Goal: Task Accomplishment & Management: Complete application form

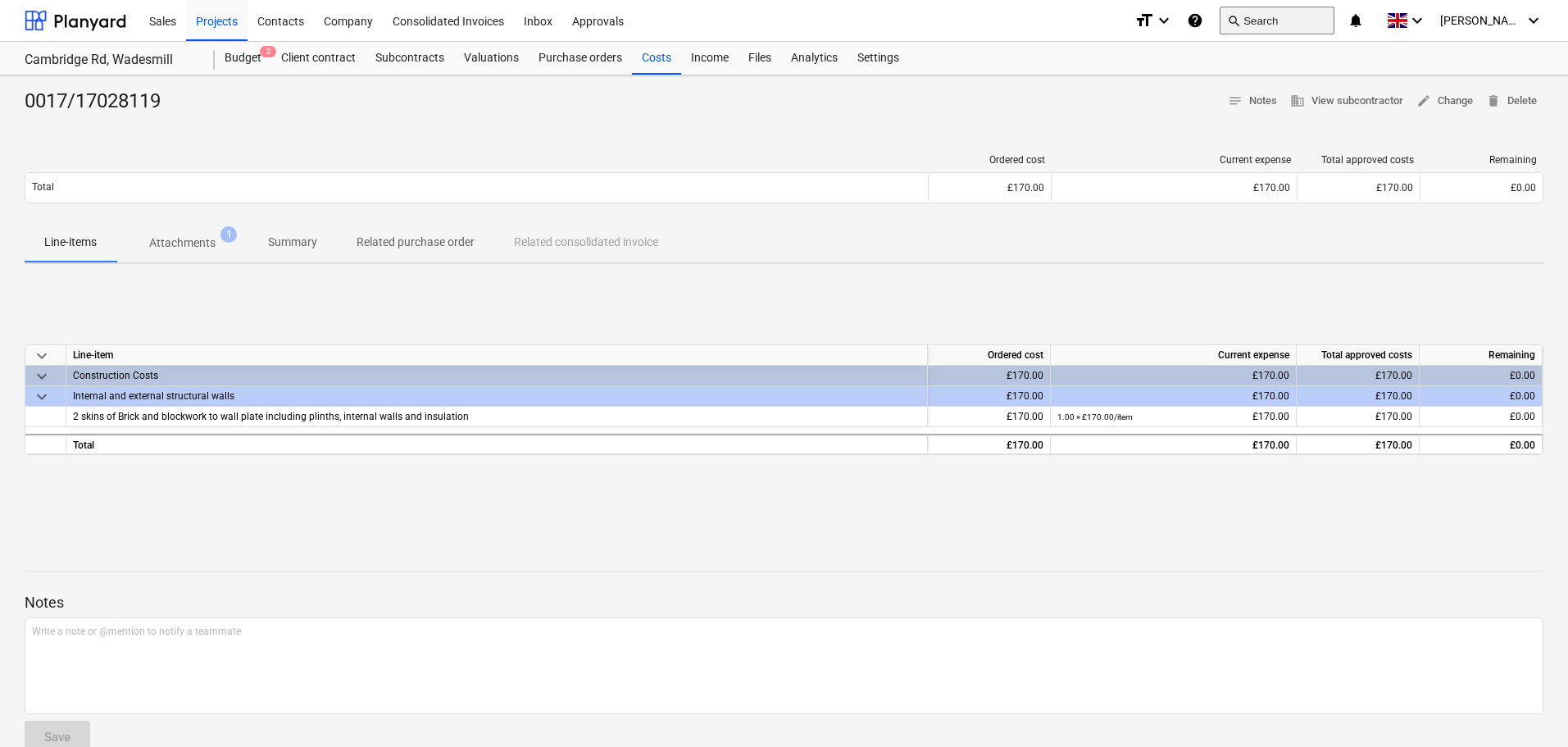
click at [1322, 16] on button "search Search" at bounding box center [1277, 21] width 114 height 28
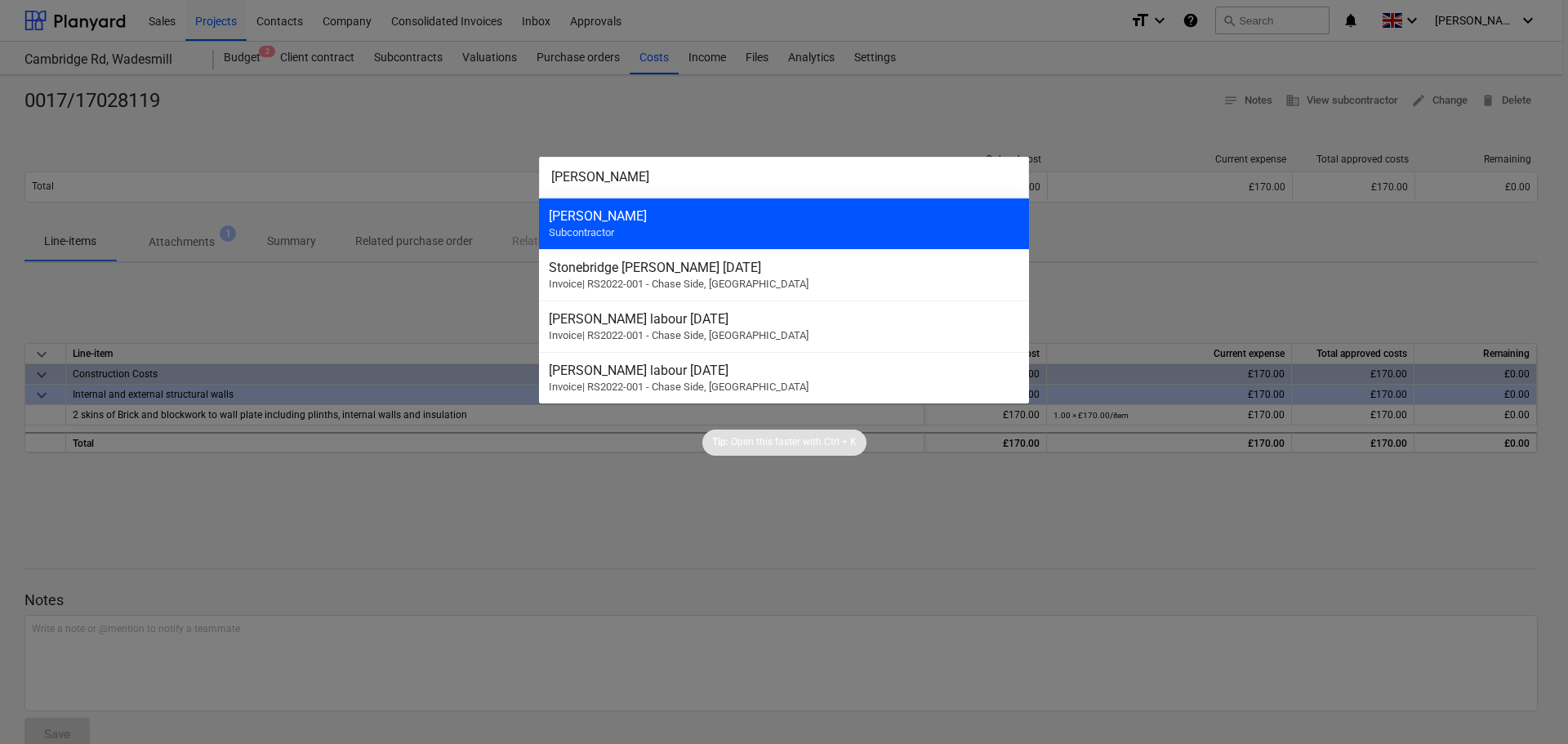
type input "[PERSON_NAME]"
click at [633, 229] on div "[PERSON_NAME] Subcontractor" at bounding box center [784, 224] width 490 height 52
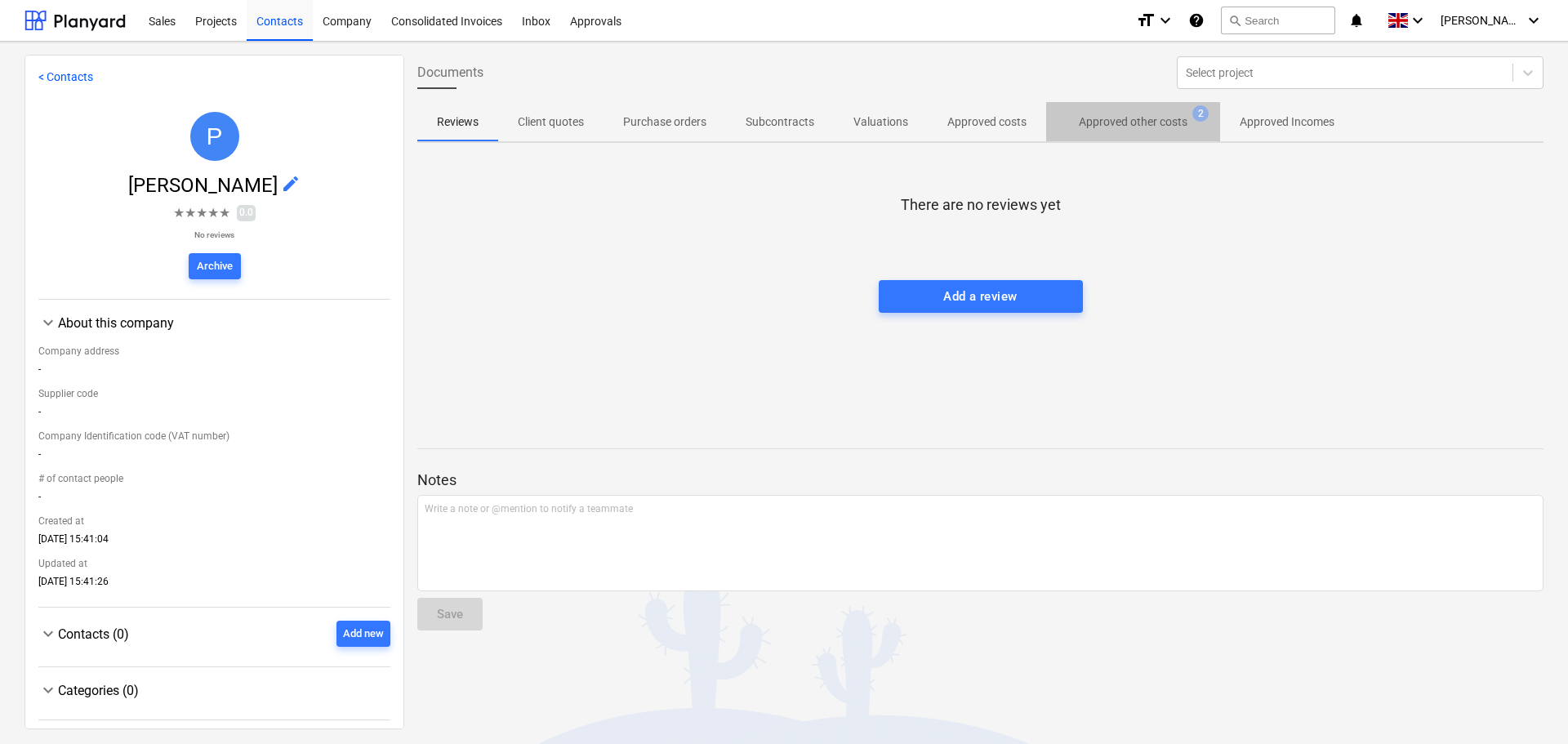
click at [1177, 125] on p "Approved other costs" at bounding box center [1133, 122] width 109 height 17
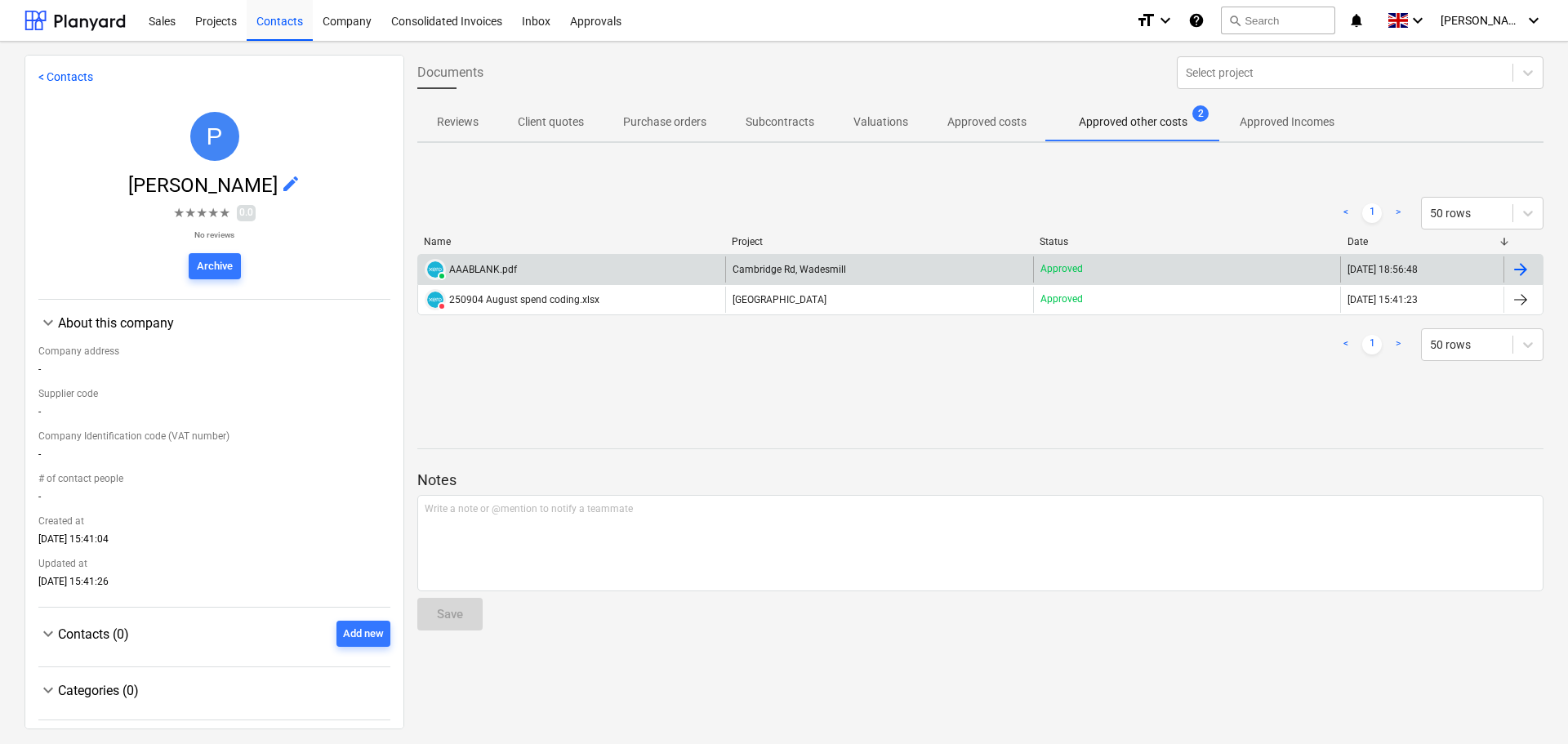
click at [662, 266] on div "PAID AAABLANK.pdf" at bounding box center [572, 269] width 307 height 26
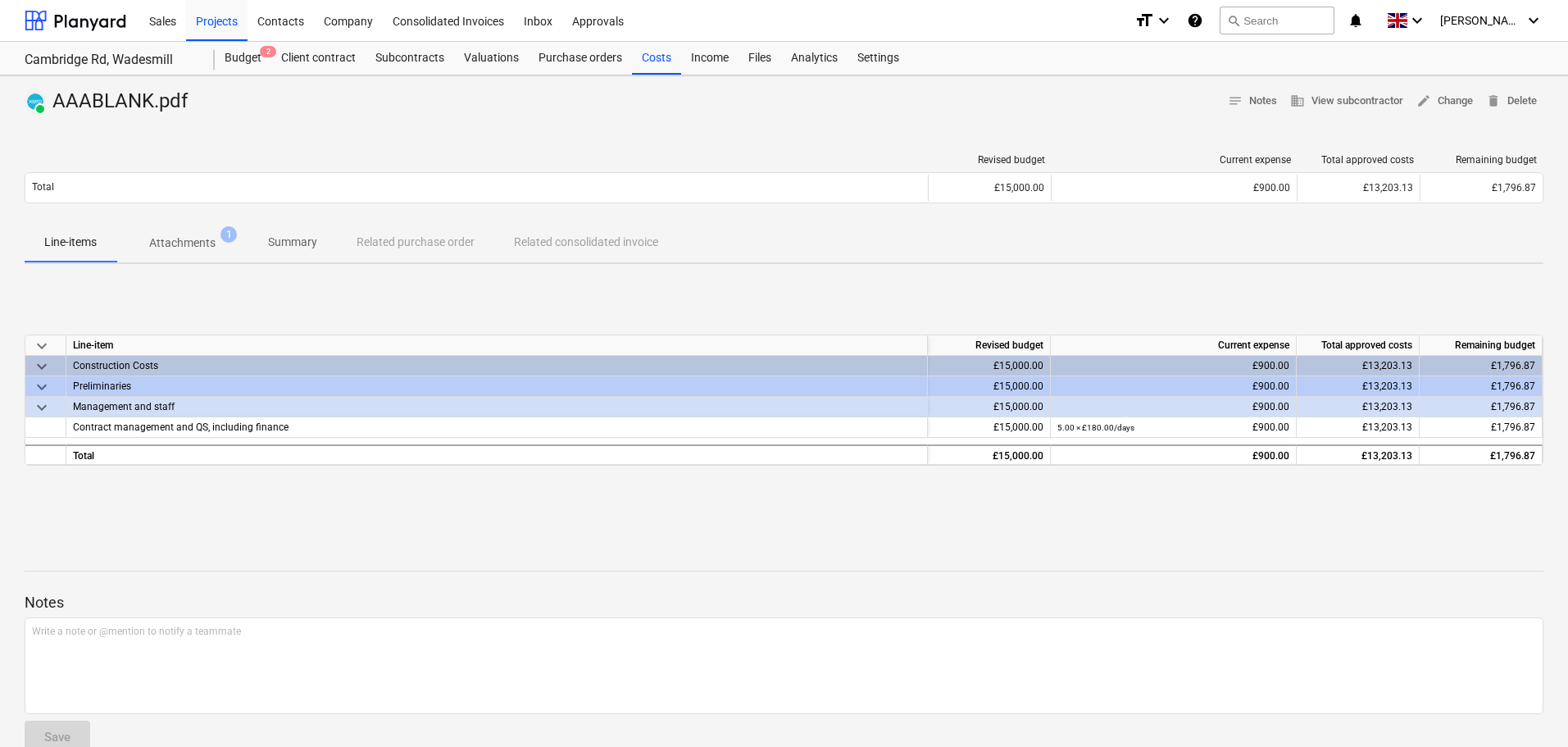
drag, startPoint x: 206, startPoint y: 240, endPoint x: 248, endPoint y: 242, distance: 42.0
click at [206, 241] on p "Attachments" at bounding box center [182, 243] width 67 height 17
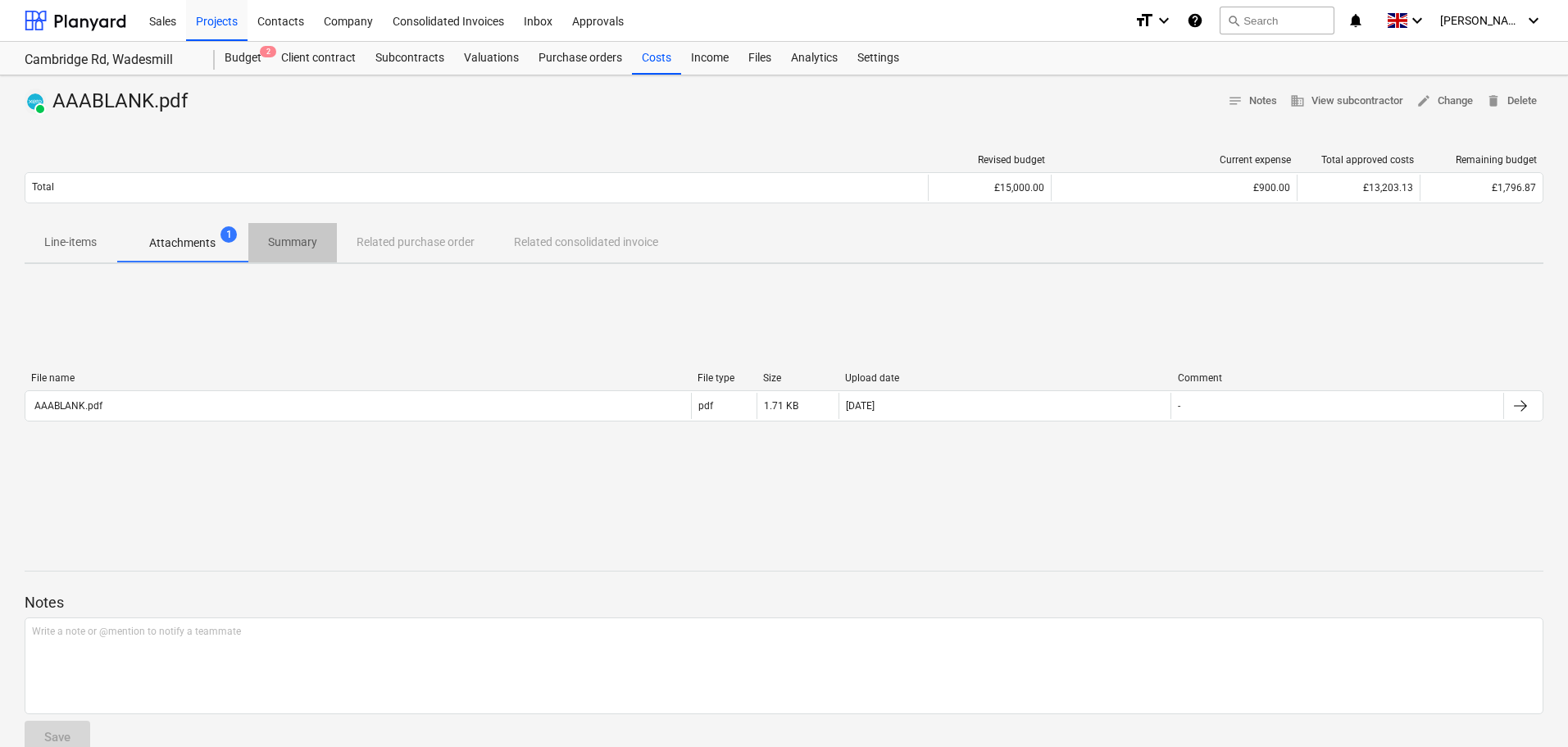
click at [299, 241] on p "Summary" at bounding box center [292, 242] width 49 height 17
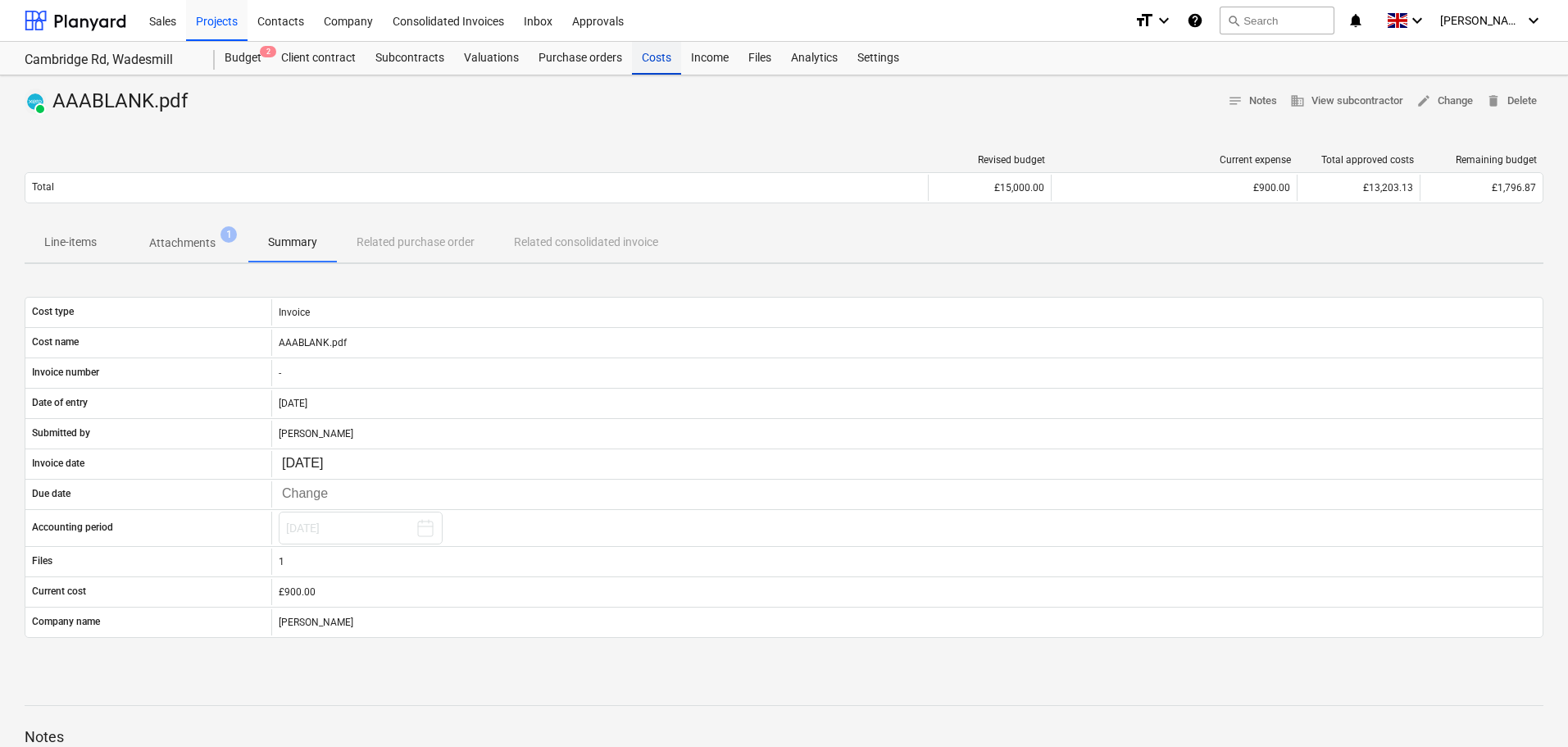
click at [656, 53] on div "Costs" at bounding box center [656, 58] width 49 height 33
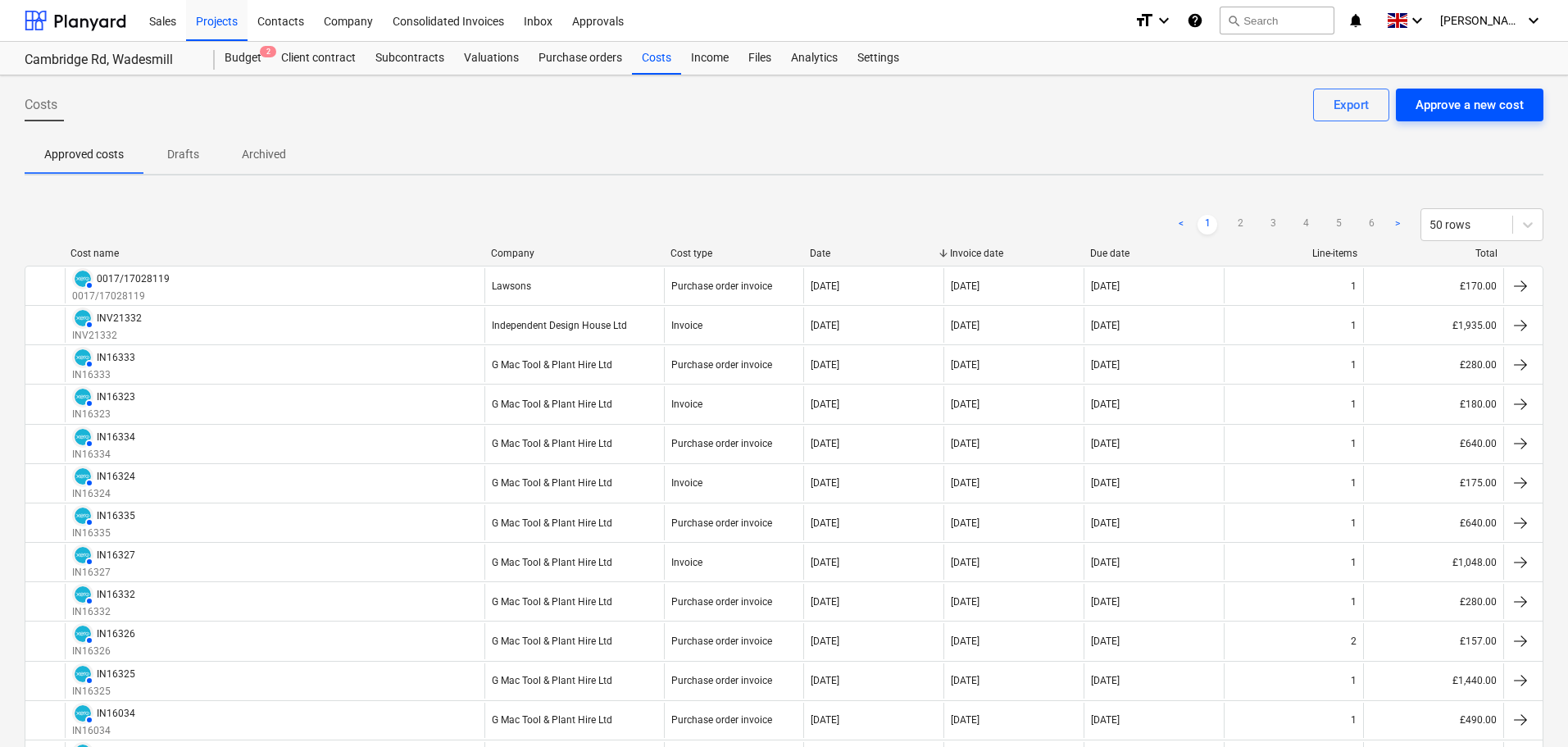
click at [1473, 100] on div "Approve a new cost" at bounding box center [1470, 104] width 108 height 21
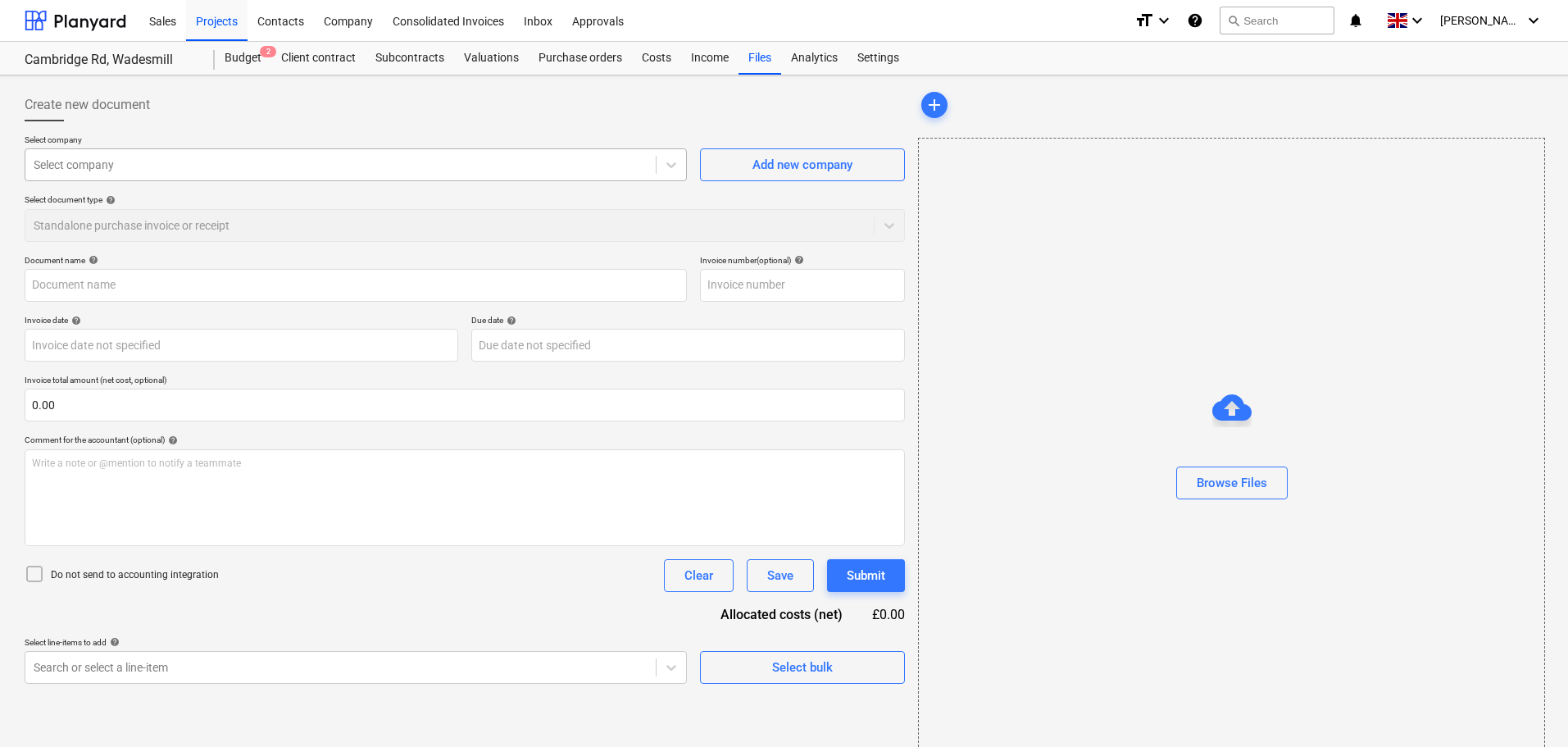
click at [121, 166] on div at bounding box center [341, 164] width 614 height 16
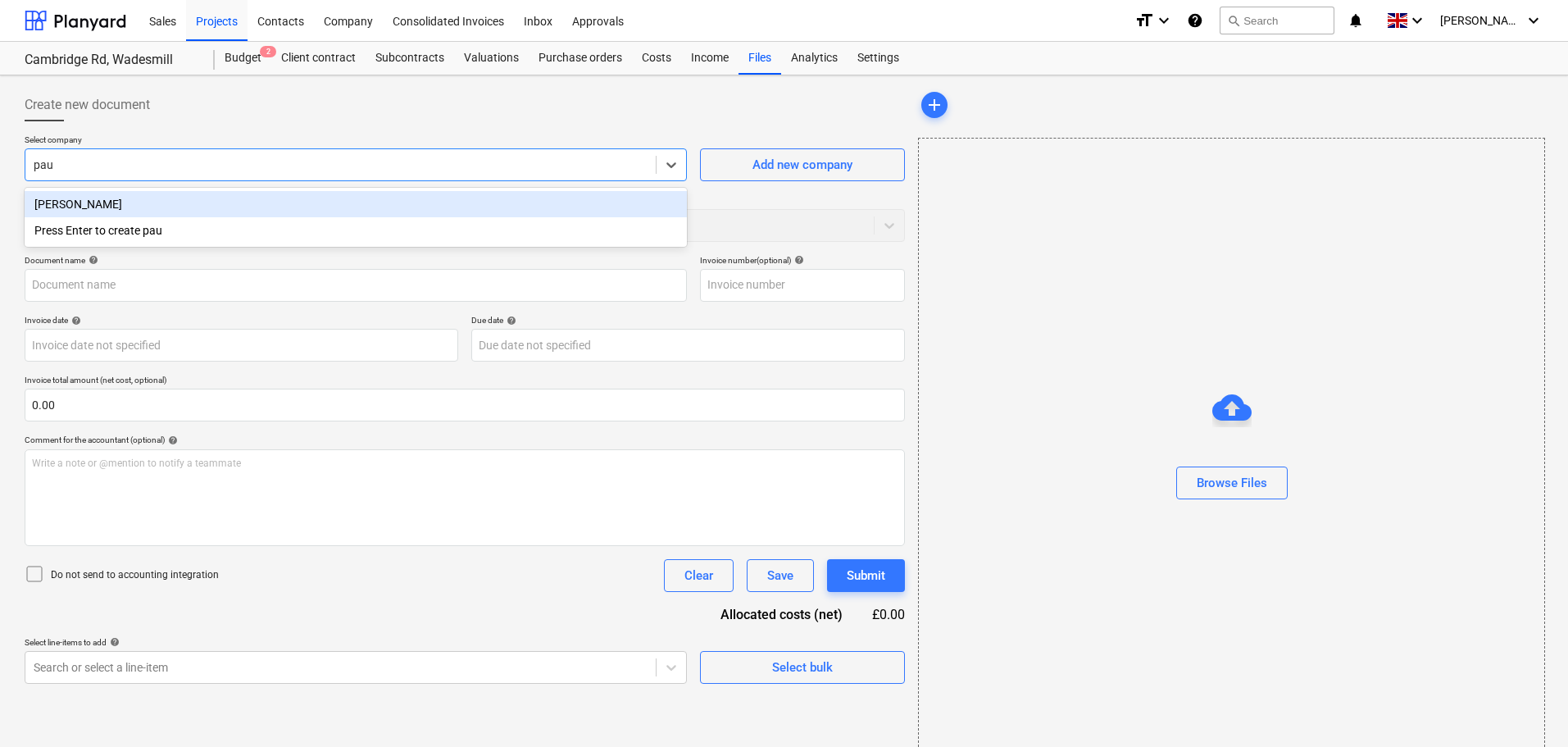
type input "[PERSON_NAME]"
click at [95, 208] on div "[PERSON_NAME]" at bounding box center [356, 204] width 662 height 26
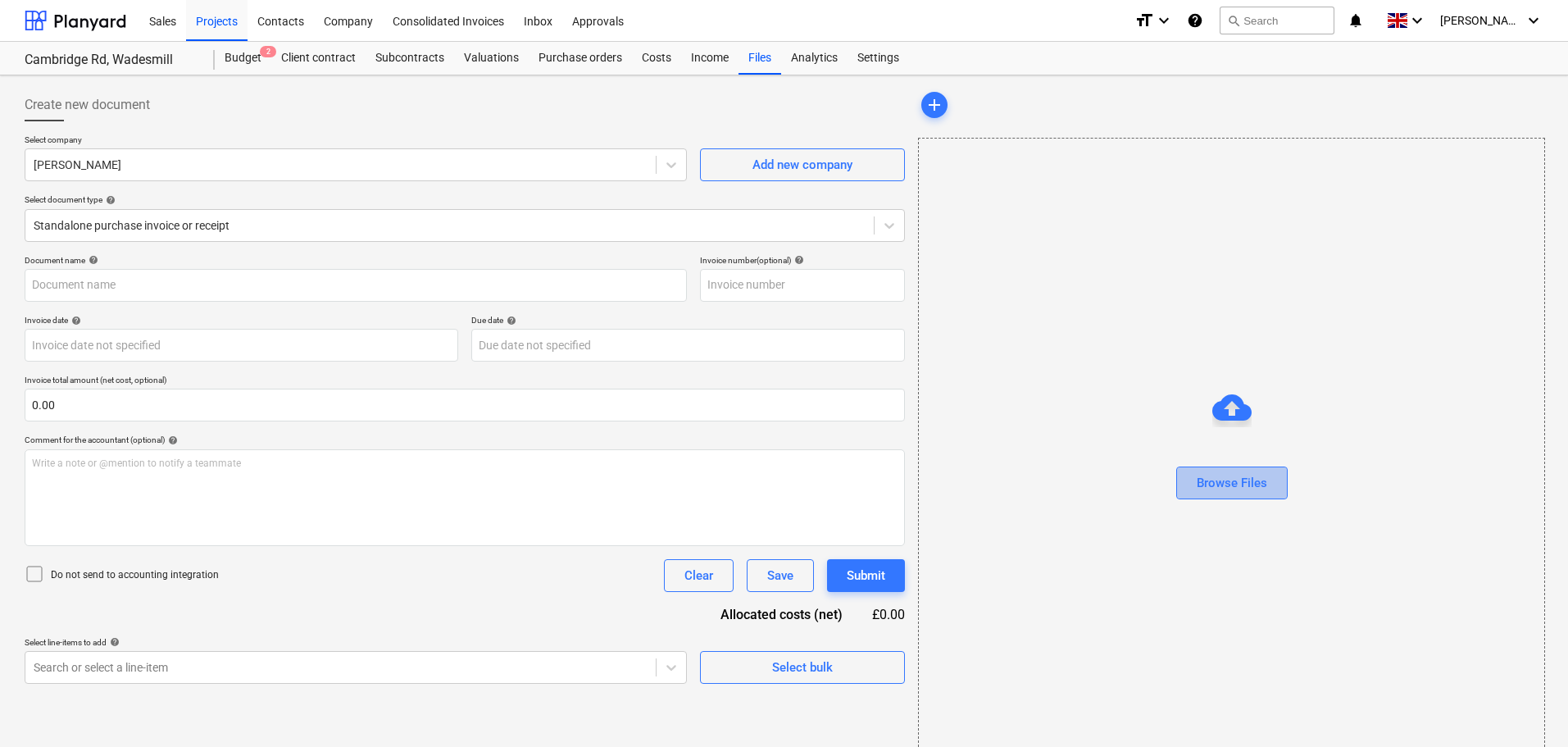
click at [1259, 479] on div "Browse Files" at bounding box center [1232, 482] width 71 height 21
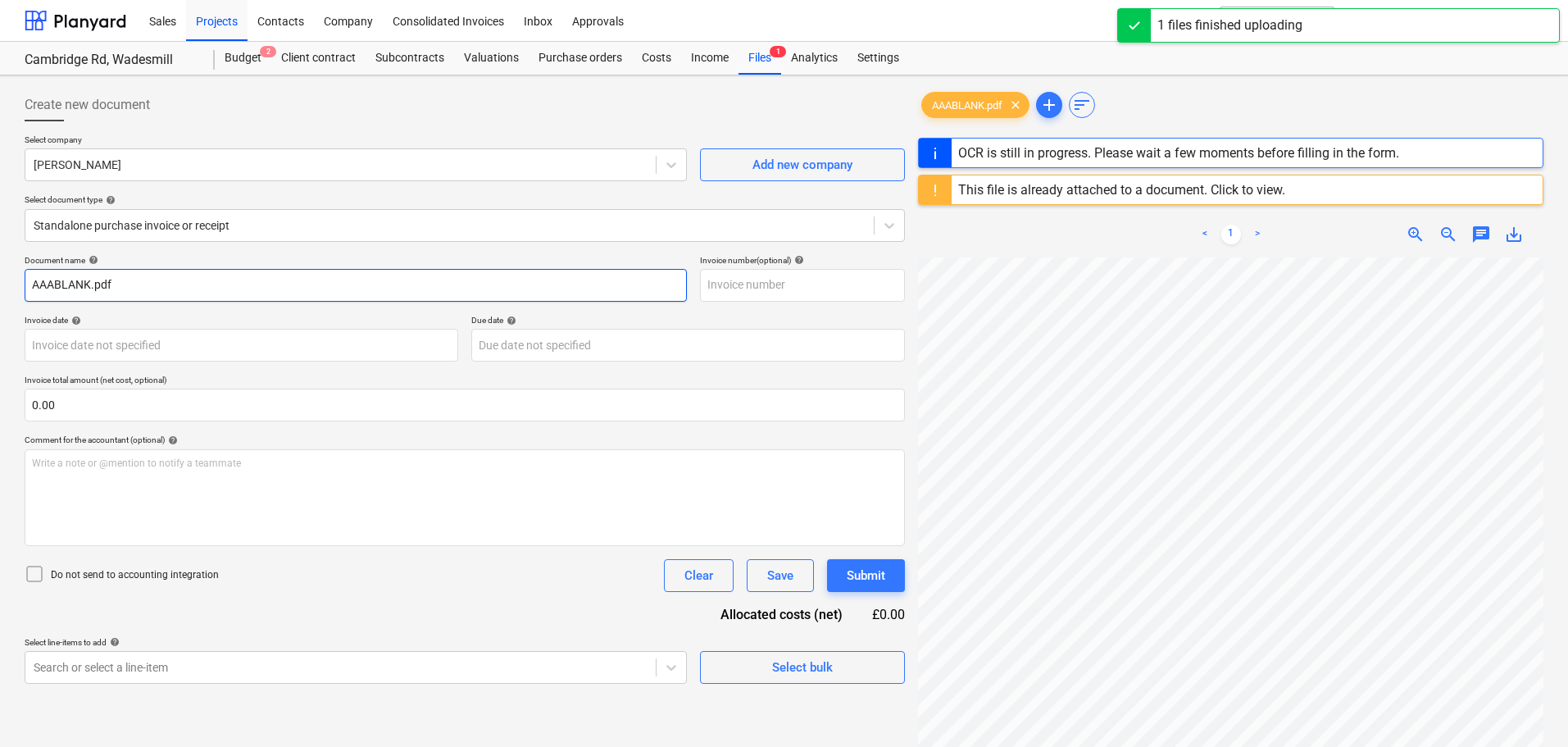
click at [128, 285] on input "AAABLANK.pdf" at bounding box center [356, 284] width 662 height 33
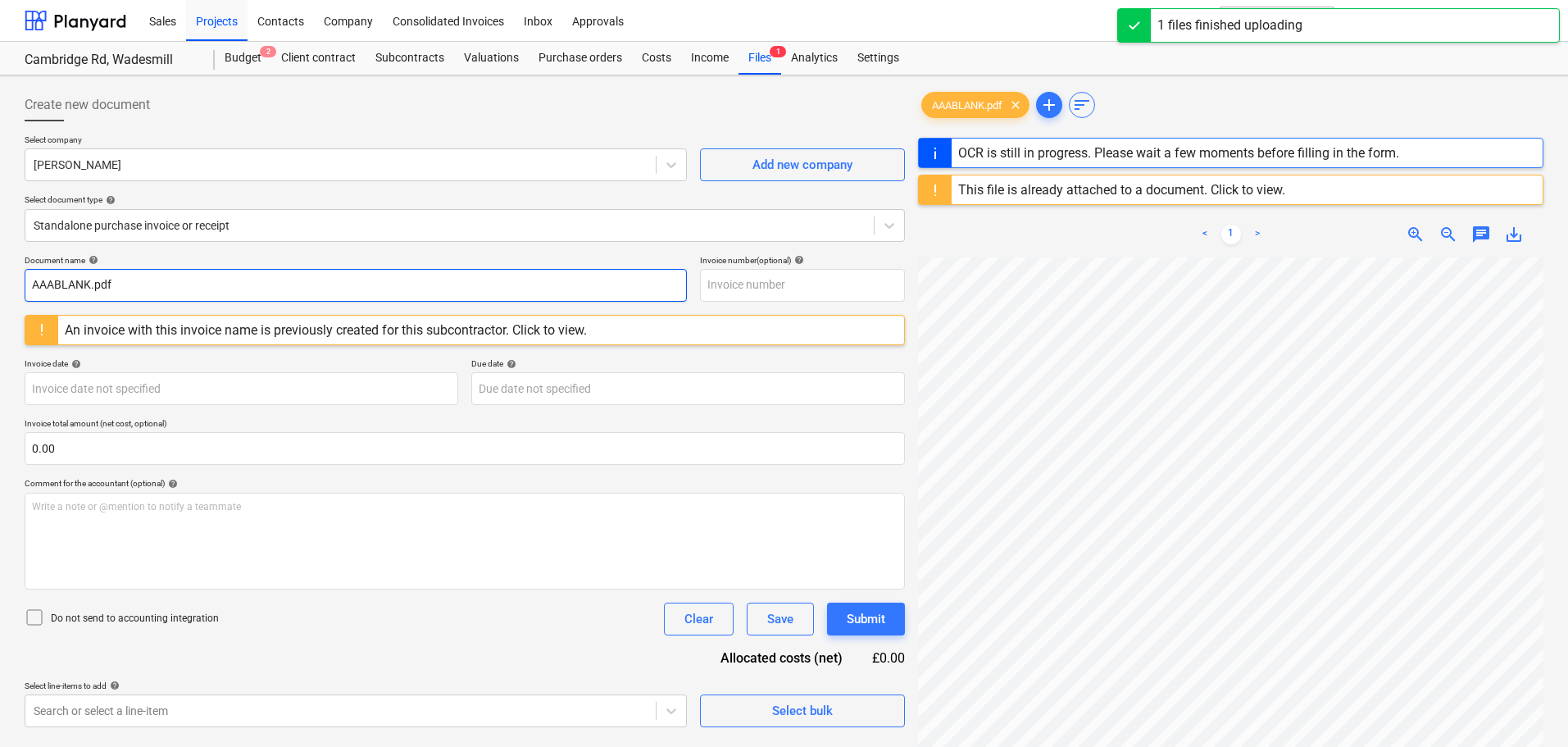
drag, startPoint x: 178, startPoint y: 282, endPoint x: 7, endPoint y: 285, distance: 171.0
click at [7, 285] on div "Create new document Select company [PERSON_NAME] Add new company Select documen…" at bounding box center [784, 523] width 1568 height 896
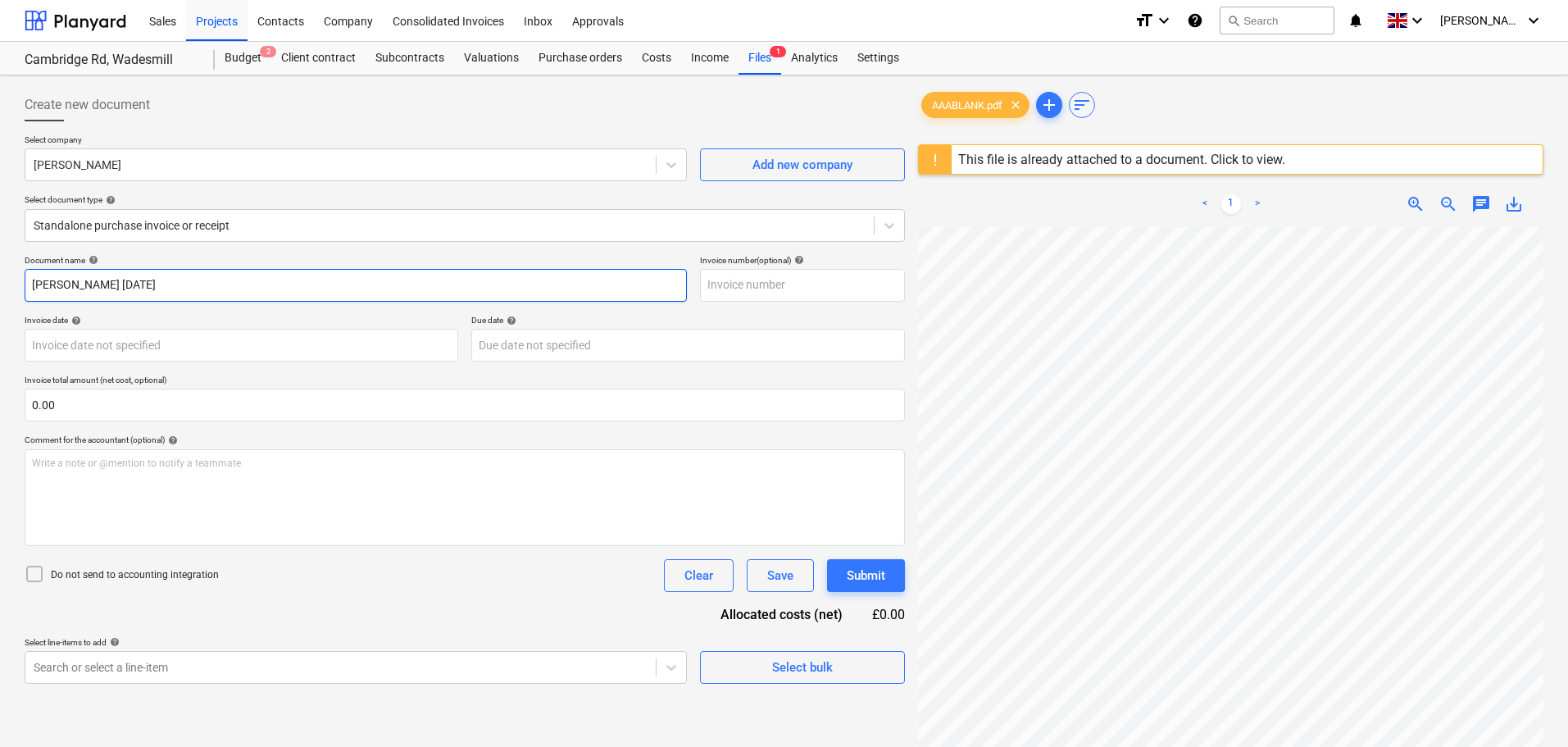
type input "[PERSON_NAME] [DATE]"
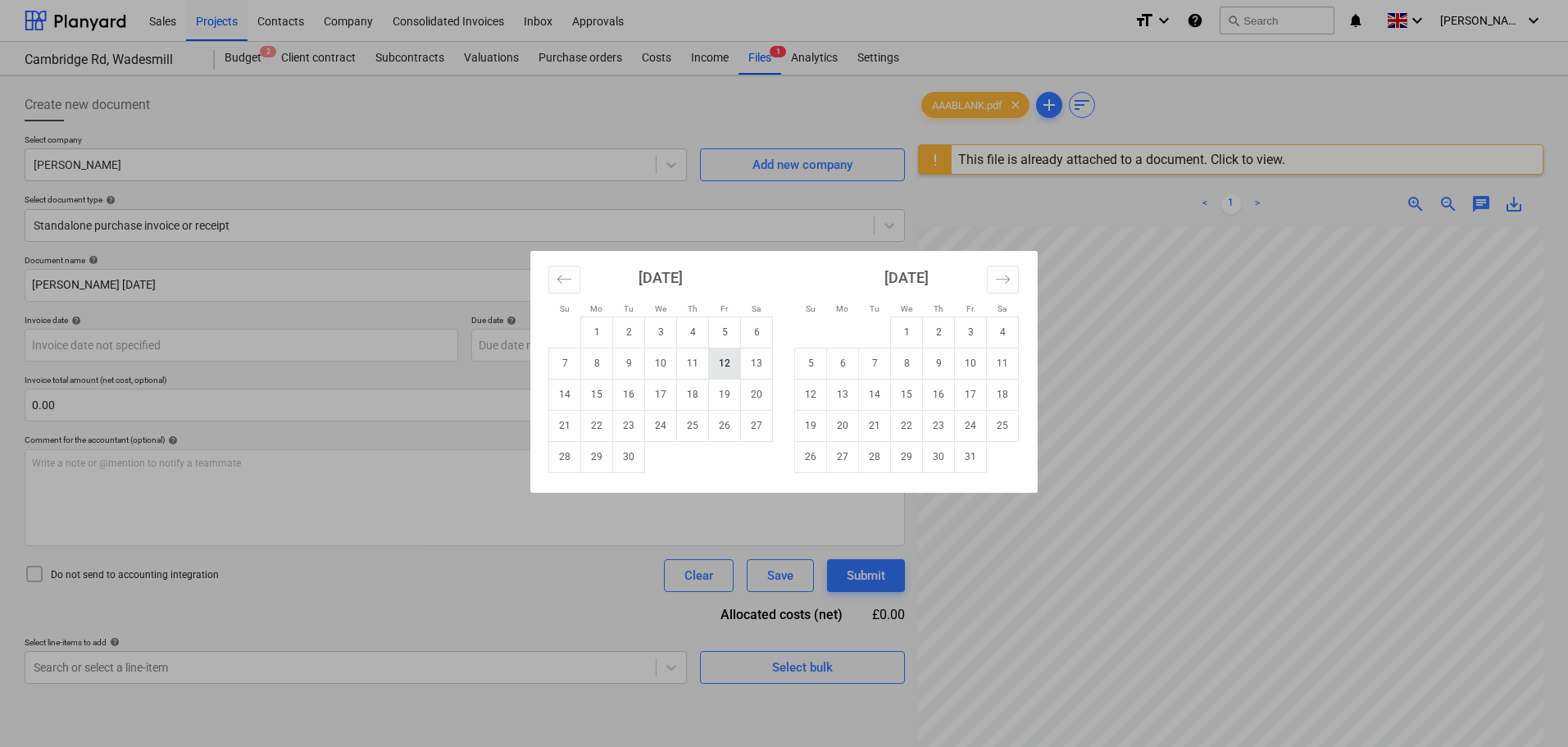
click at [728, 362] on td "12" at bounding box center [725, 363] width 32 height 31
type input "[DATE]"
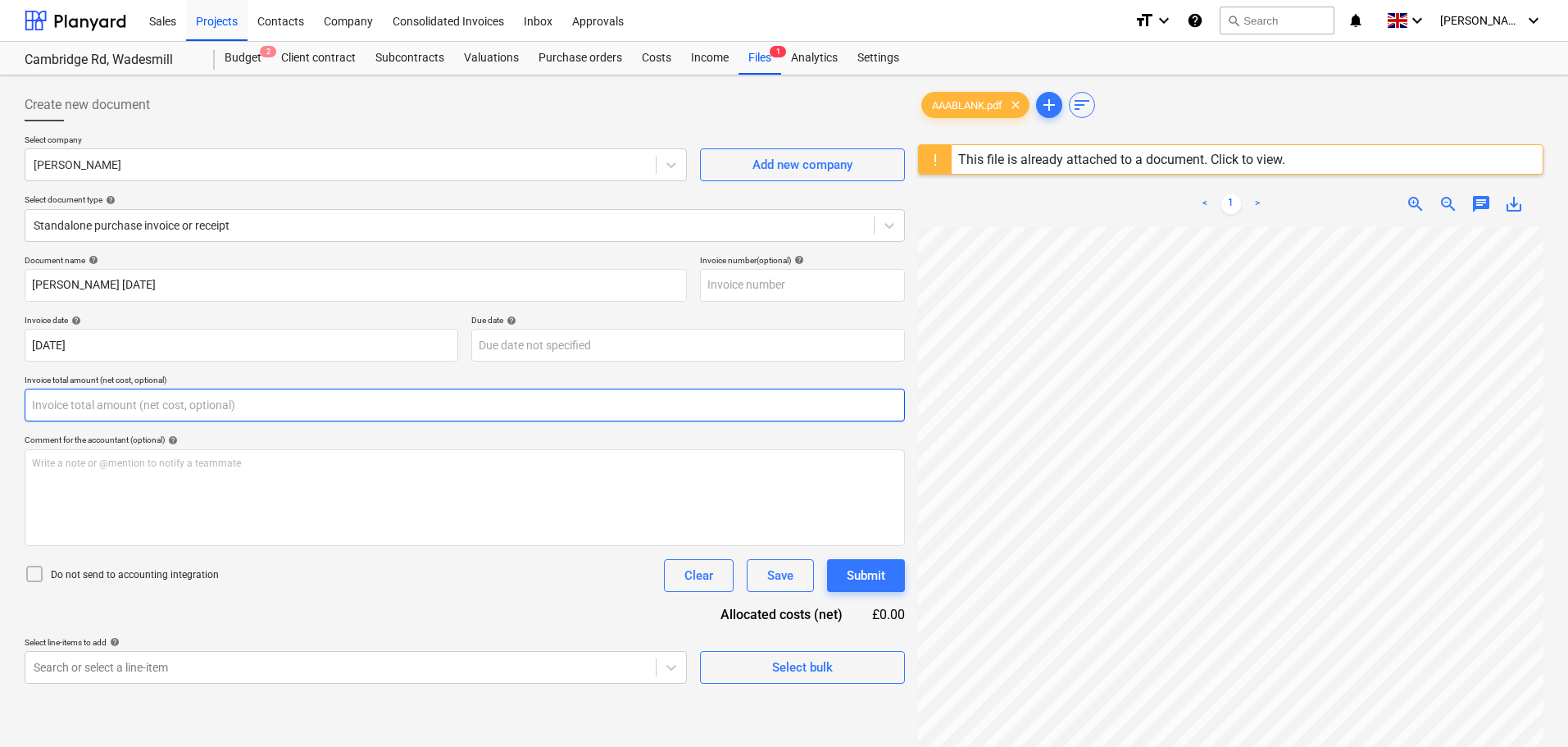
click at [109, 409] on input "text" at bounding box center [465, 405] width 881 height 33
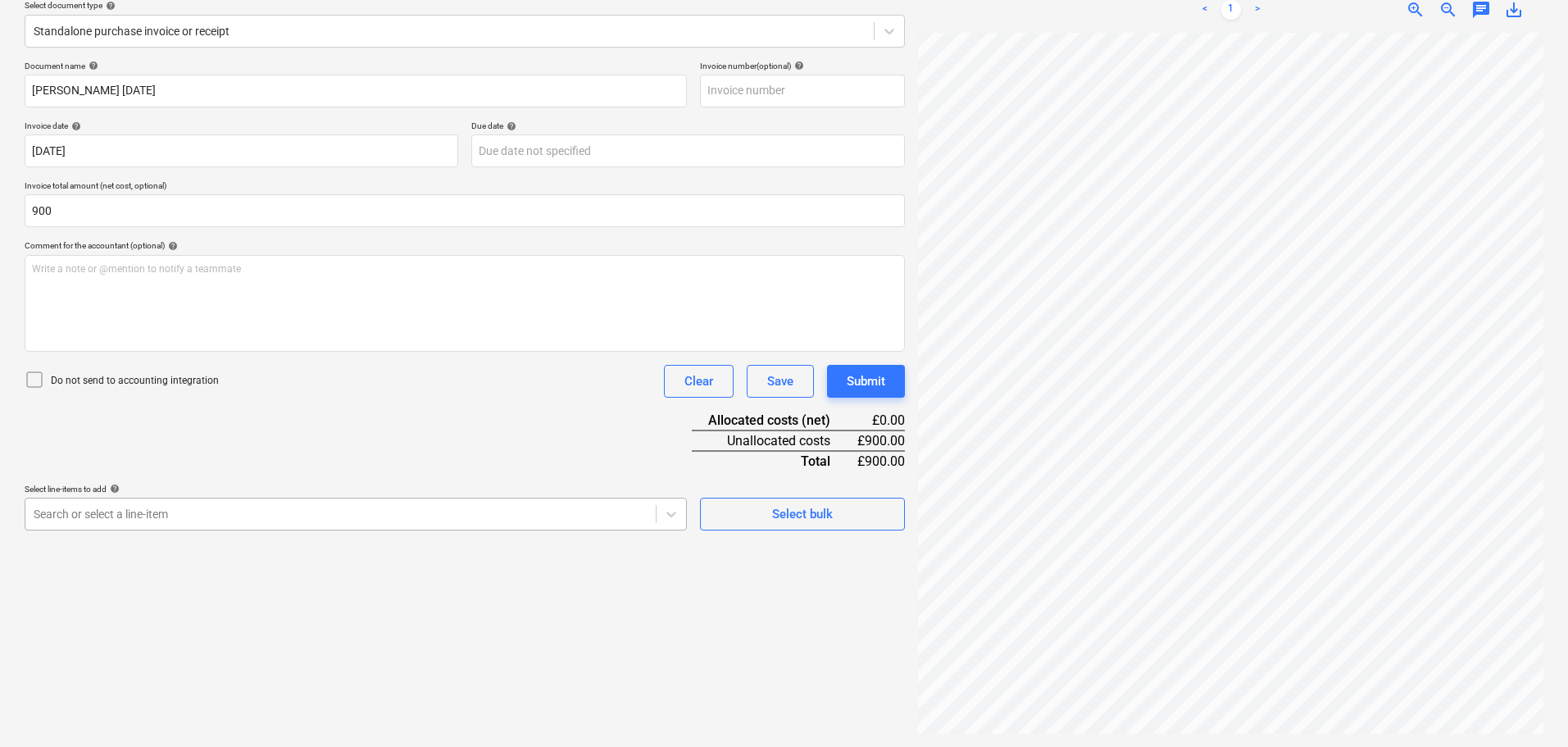
type input "900.00"
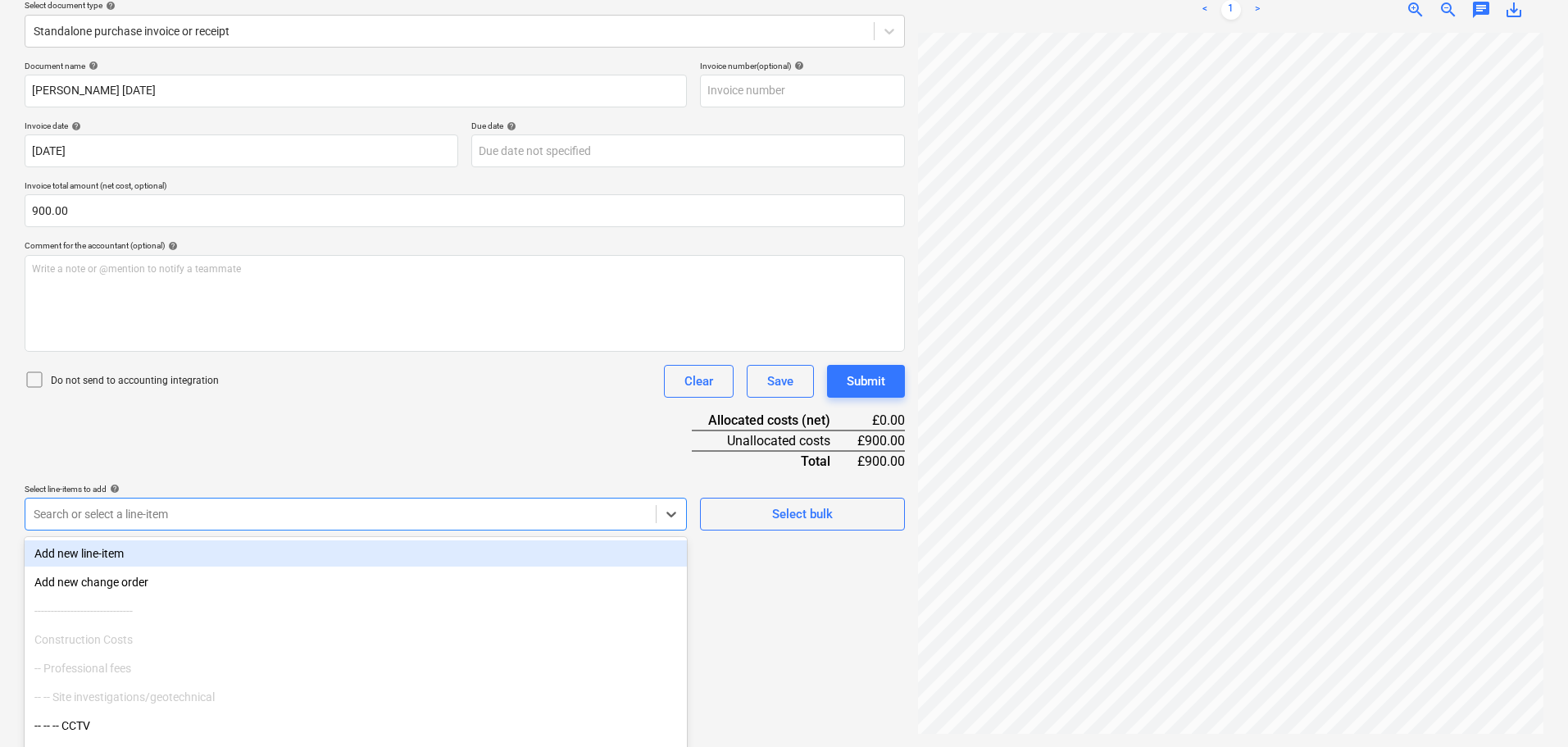
scroll to position [234, 0]
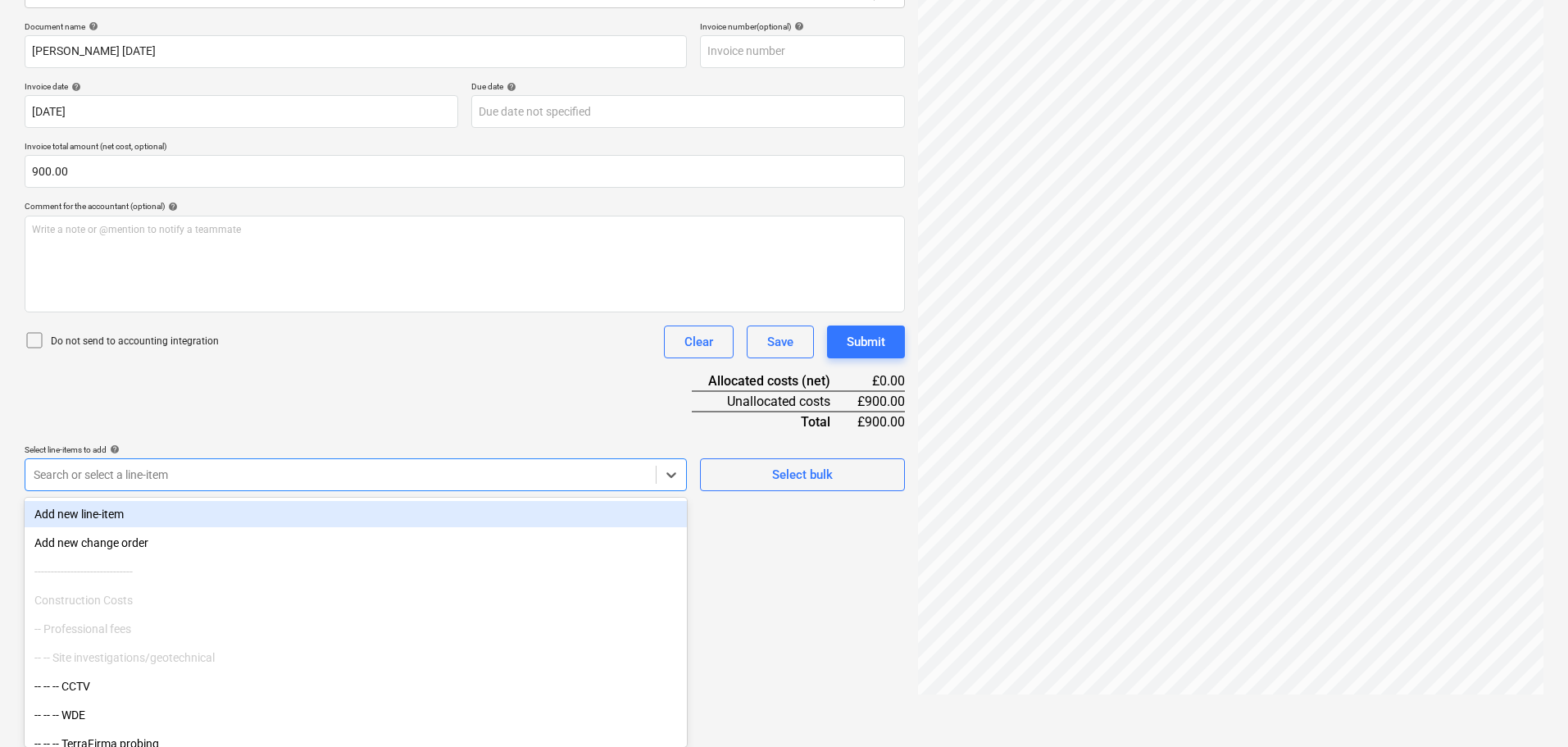
click at [186, 513] on body "Sales Projects Contacts Company Consolidated Invoices Inbox Approvals format_si…" at bounding box center [784, 139] width 1568 height 747
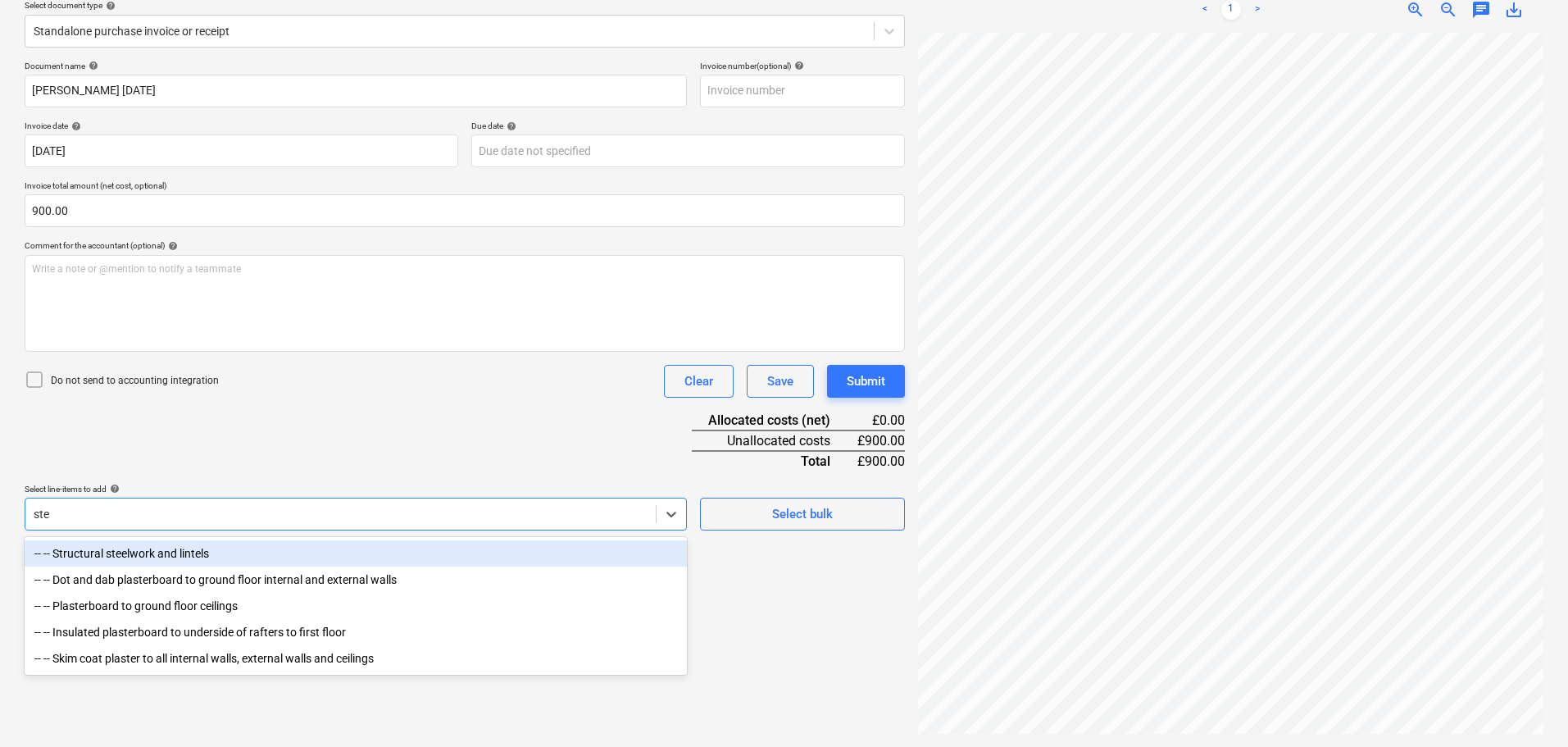
scroll to position [194, 0]
type input "steel"
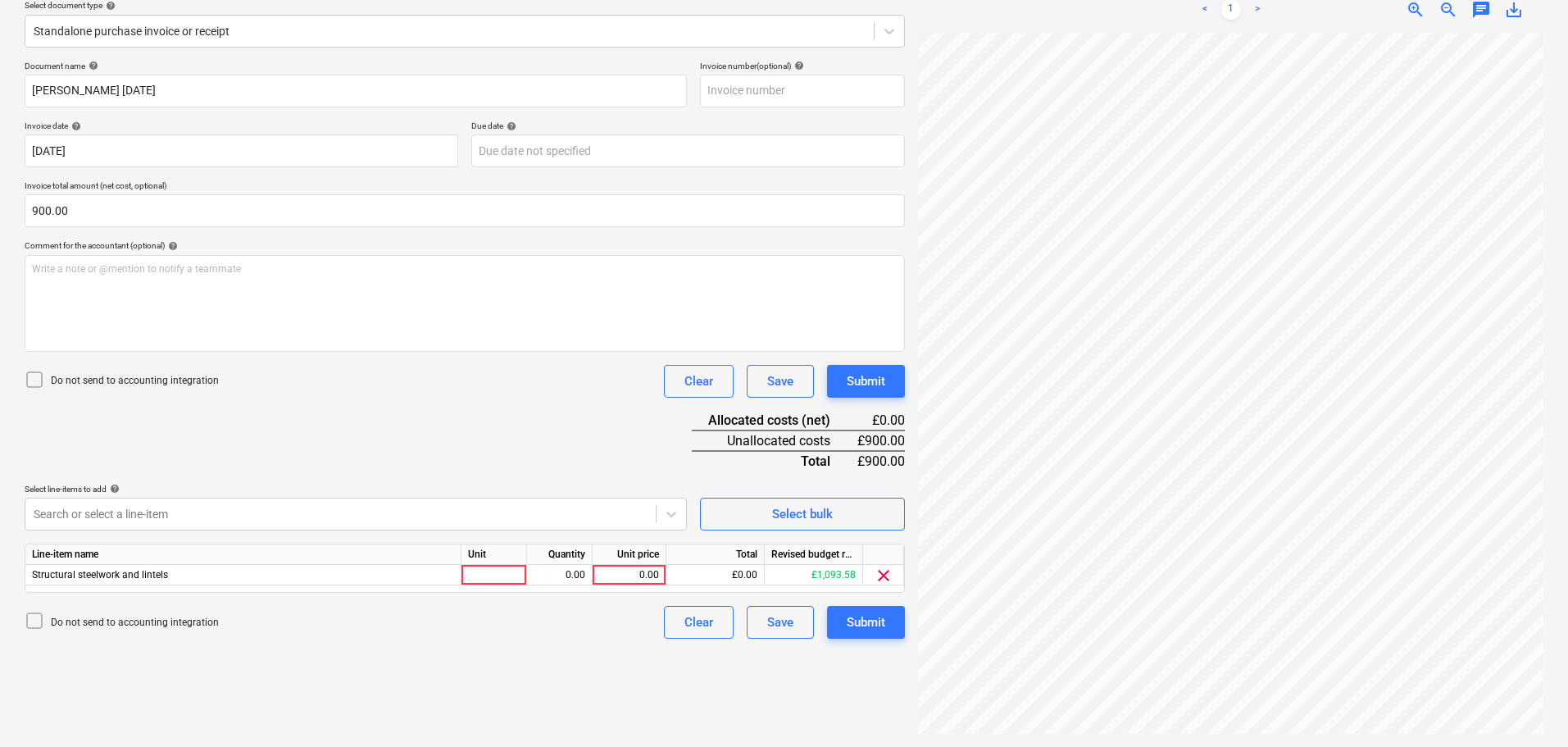
click at [309, 445] on div "Document name help [PERSON_NAME] [DATE] Invoice number (optional) help Invoice …" at bounding box center [465, 349] width 881 height 578
click at [502, 577] on div at bounding box center [494, 575] width 66 height 21
type input "days"
type input "180"
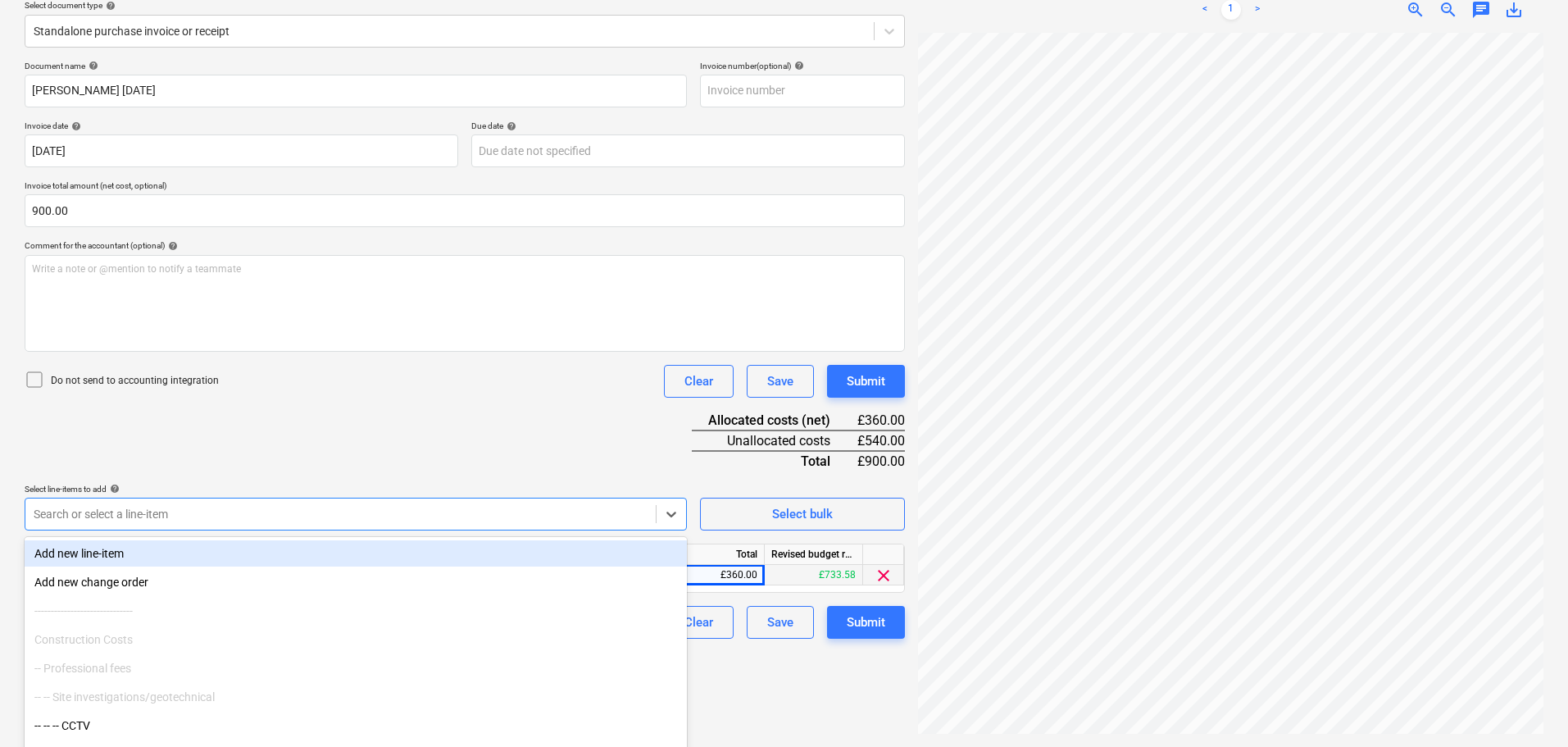
click at [104, 519] on body "Sales Projects Contacts Company Consolidated Invoices Inbox Approvals format_si…" at bounding box center [784, 179] width 1568 height 747
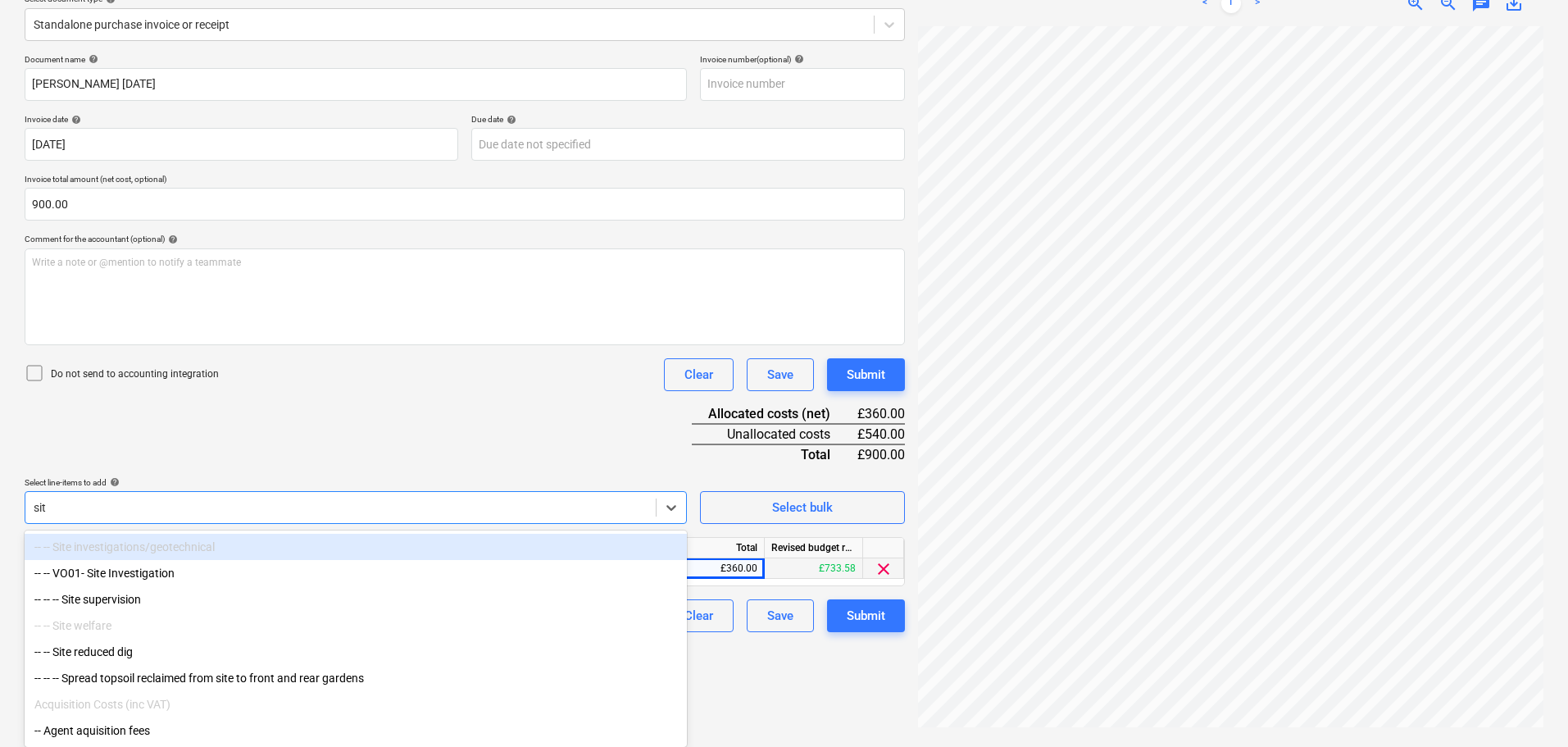
type input "site"
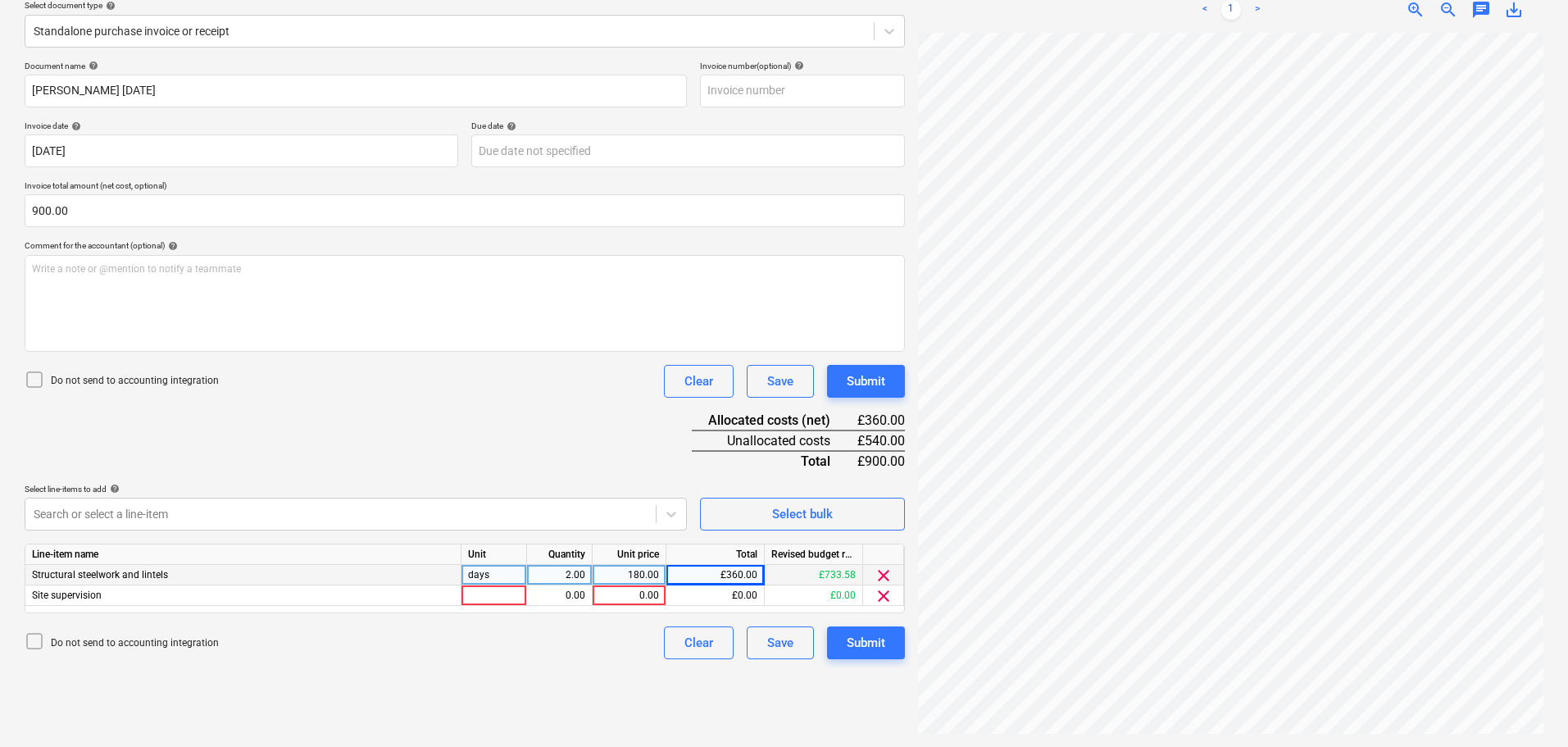
scroll to position [194, 0]
click at [376, 373] on div "Document name help [PERSON_NAME] [DATE] Invoice number (optional) help Invoice …" at bounding box center [465, 360] width 881 height 599
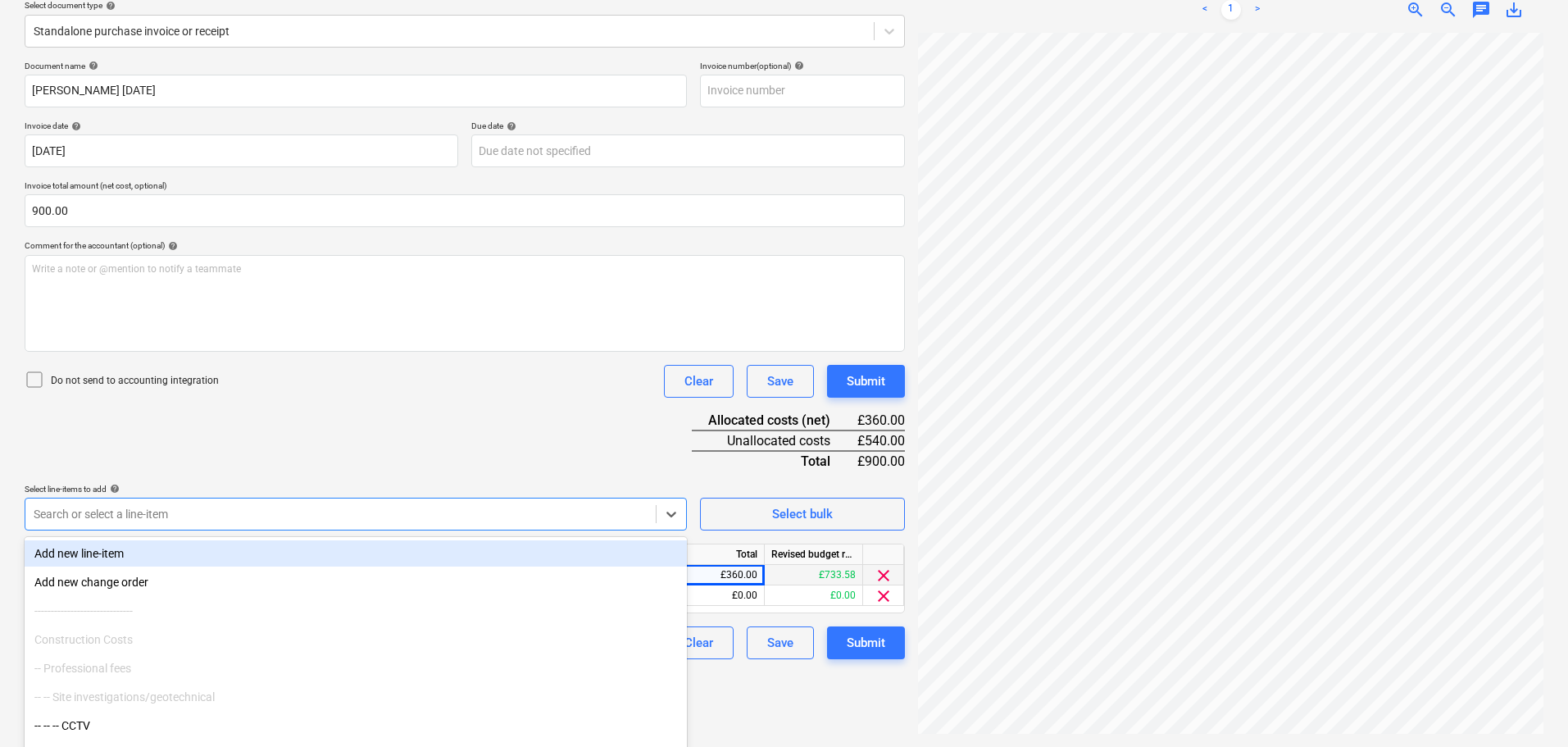
scroll to position [234, 0]
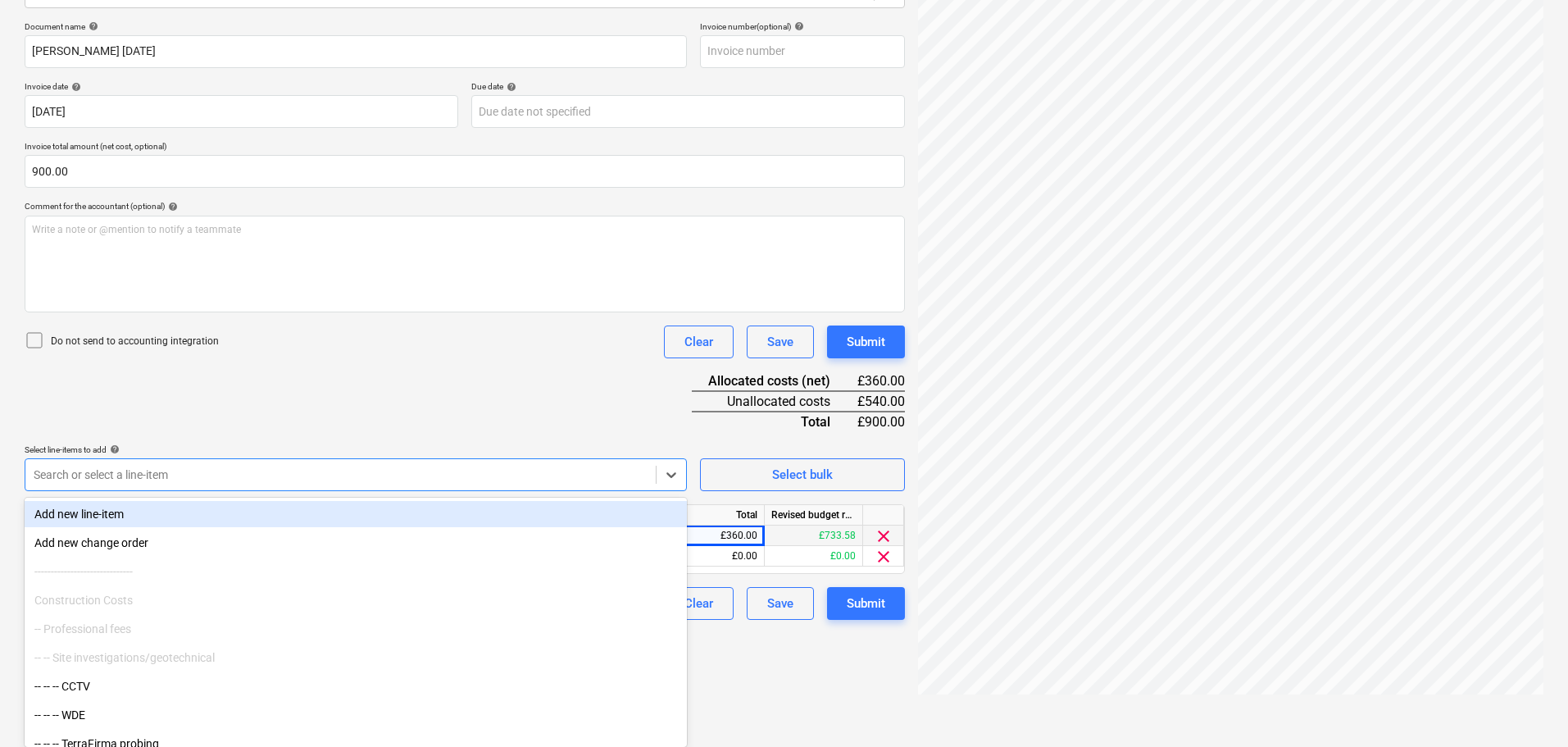
click at [93, 513] on body "Sales Projects Contacts Company Consolidated Invoices Inbox Approvals format_si…" at bounding box center [784, 139] width 1568 height 747
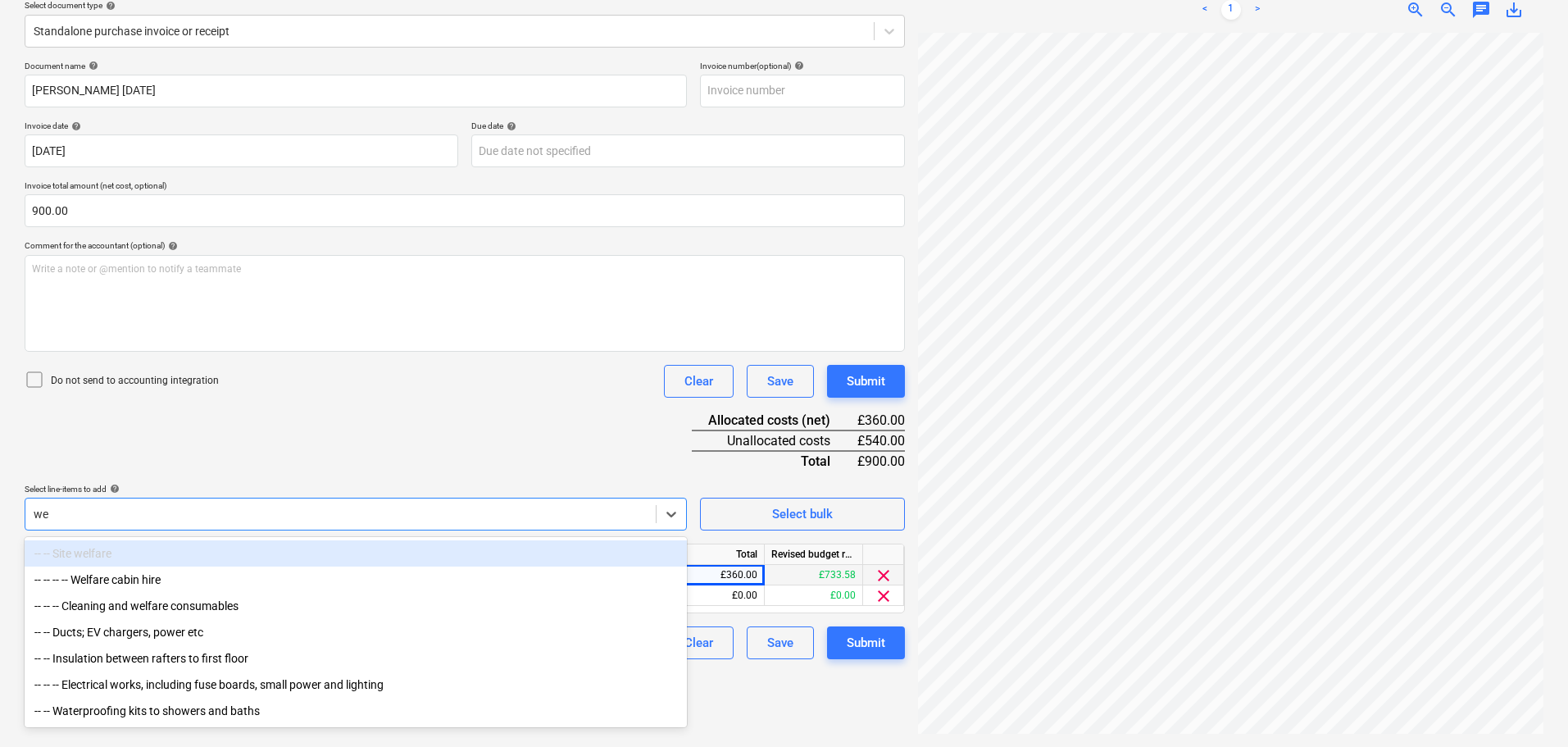
type input "w"
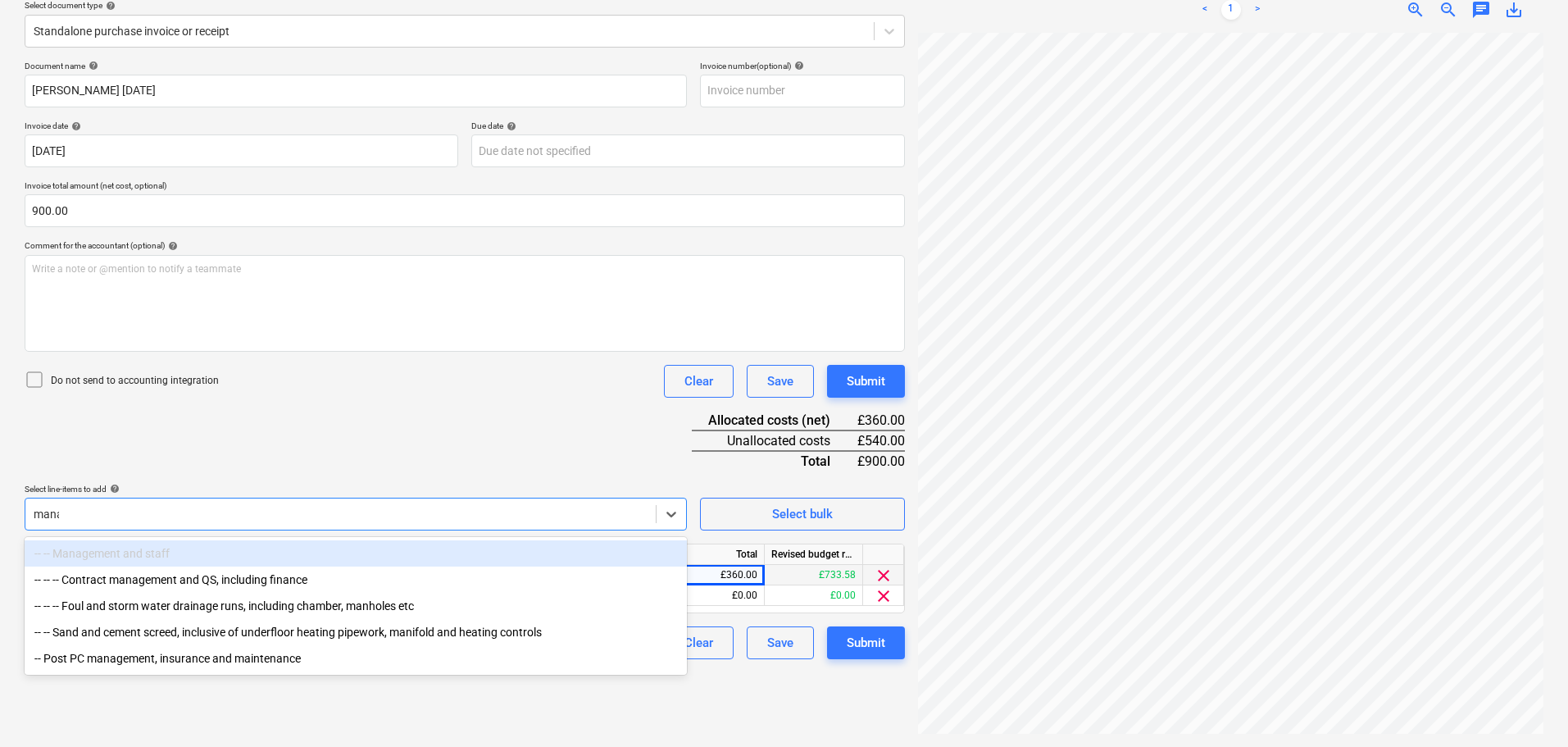
type input "manag"
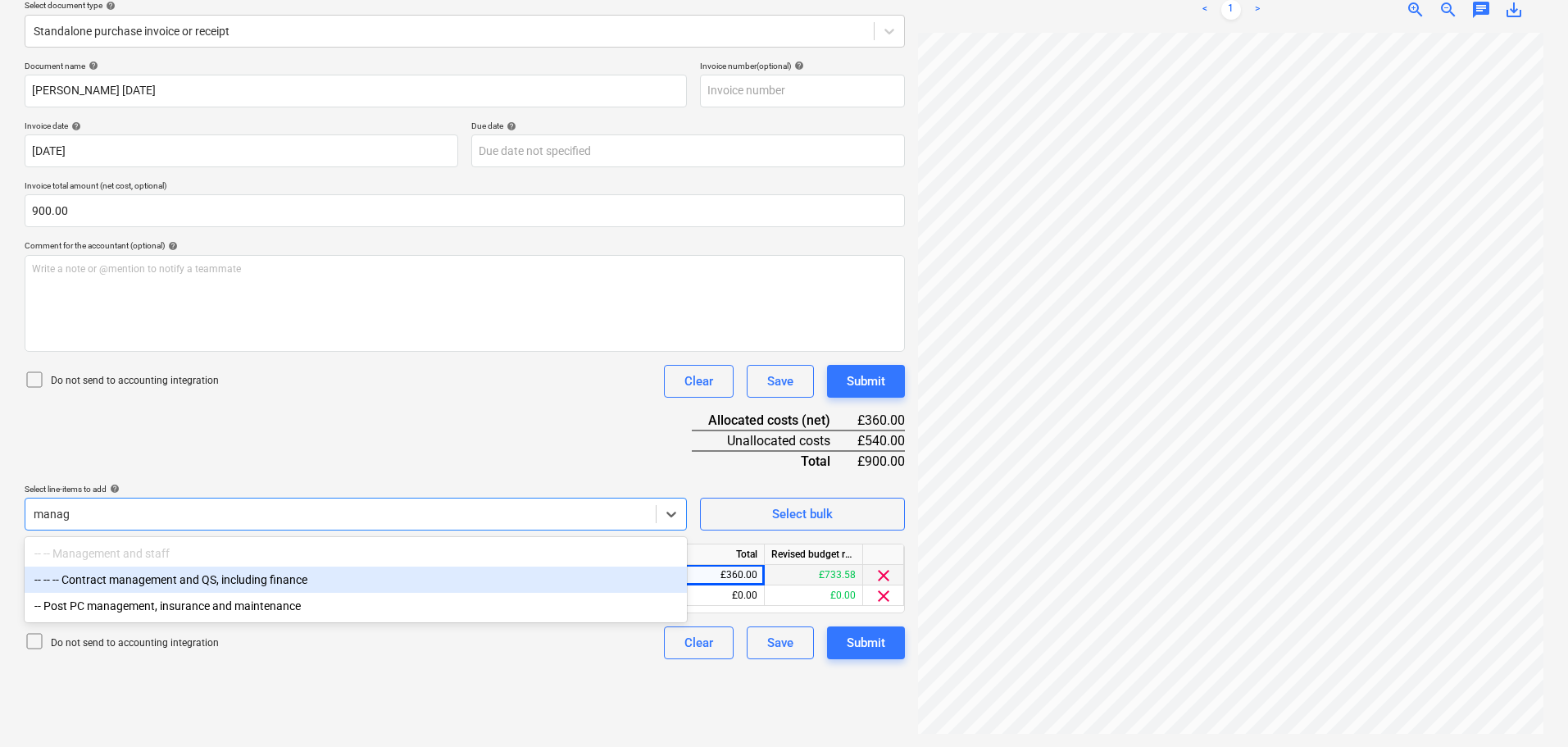
click at [232, 585] on div "-- -- -- Contract management and QS, including finance" at bounding box center [356, 580] width 662 height 26
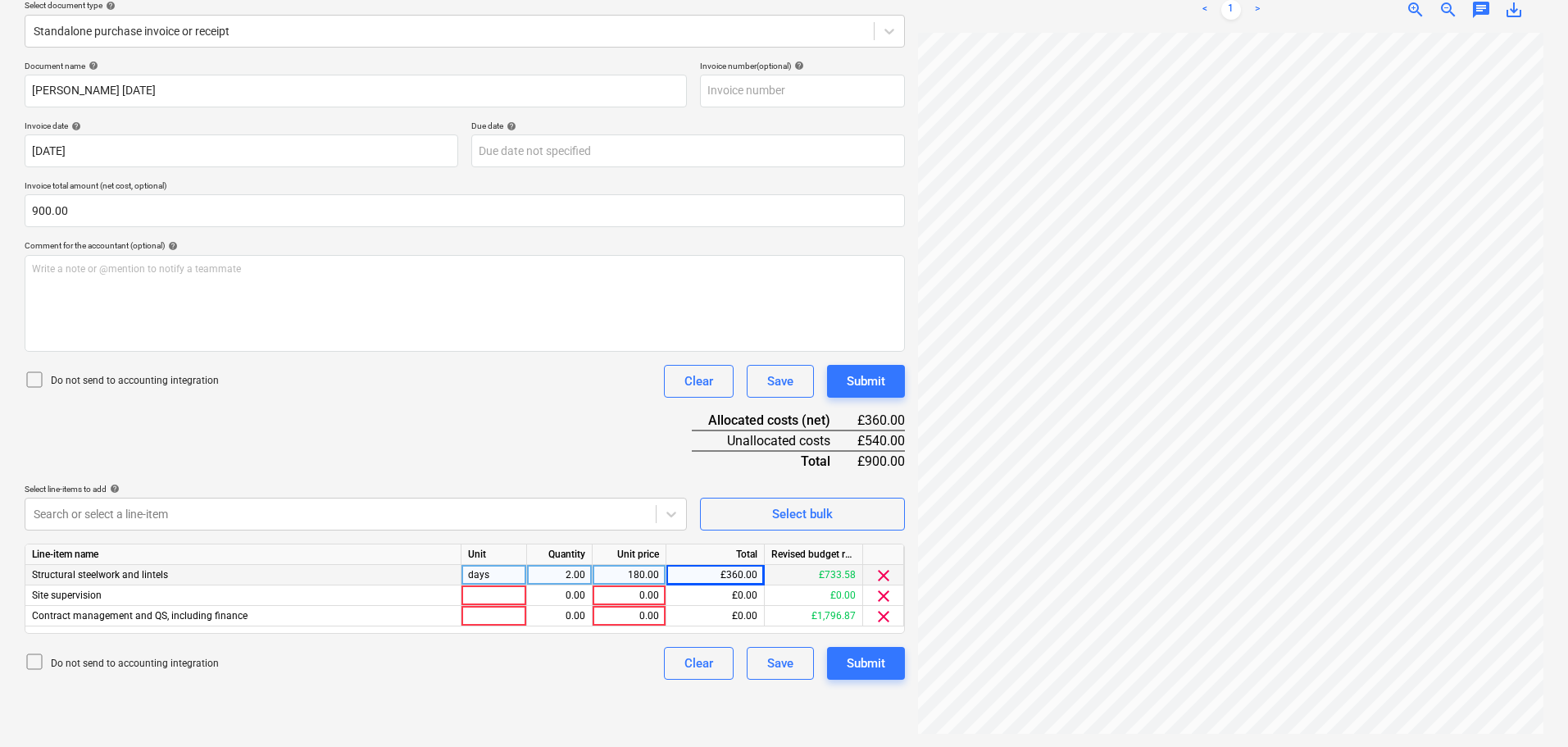
click at [502, 413] on div "Document name help [PERSON_NAME] [DATE] Invoice number (optional) help Invoice …" at bounding box center [465, 370] width 881 height 620
click at [646, 617] on div "0.00" at bounding box center [629, 616] width 60 height 21
type input "540"
click at [484, 623] on div "pcs" at bounding box center [494, 616] width 66 height 21
type input "days"
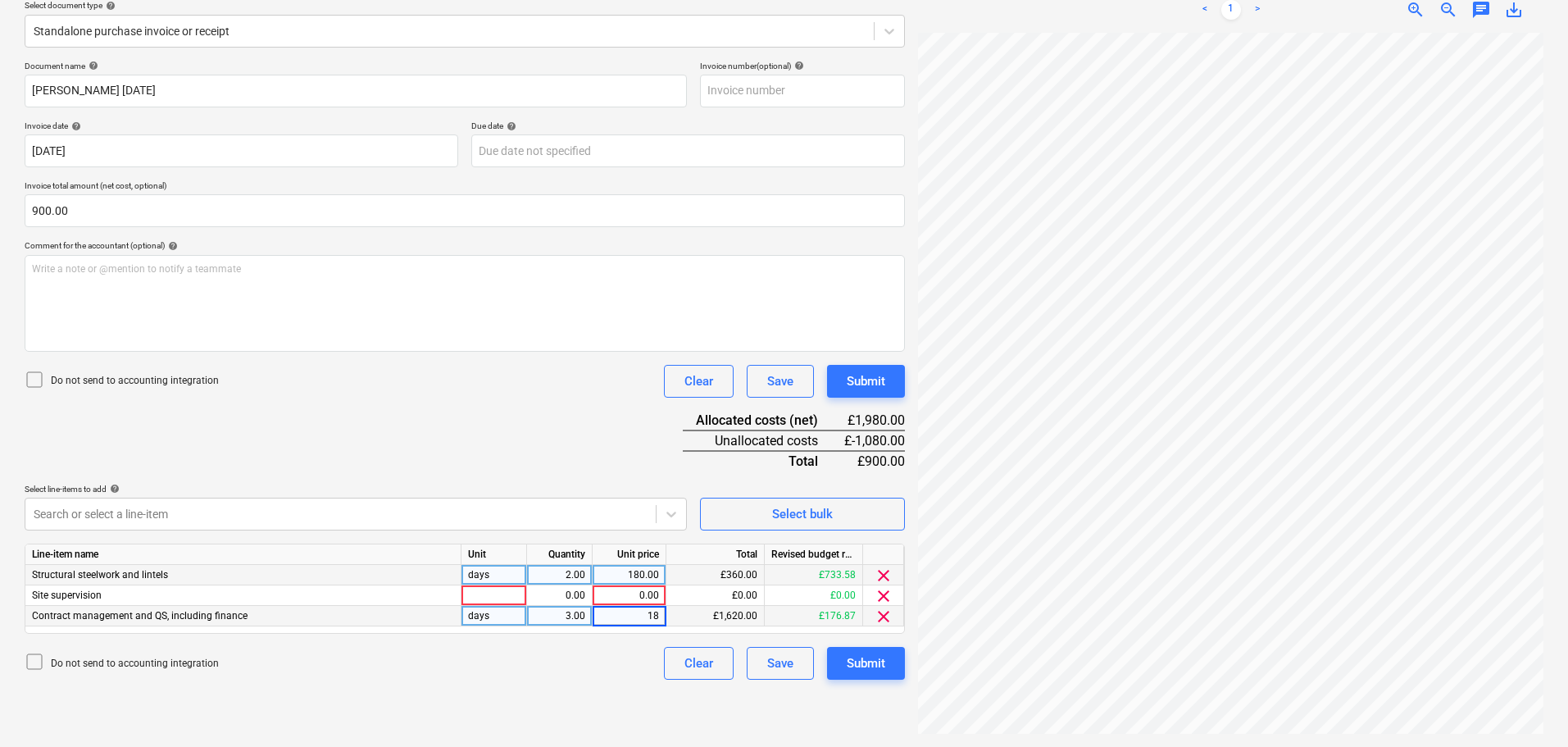
type input "180"
click at [350, 414] on div "Document name help [PERSON_NAME] [DATE] Invoice number (optional) help Invoice …" at bounding box center [465, 370] width 881 height 620
click at [871, 383] on div "Submit" at bounding box center [866, 381] width 39 height 21
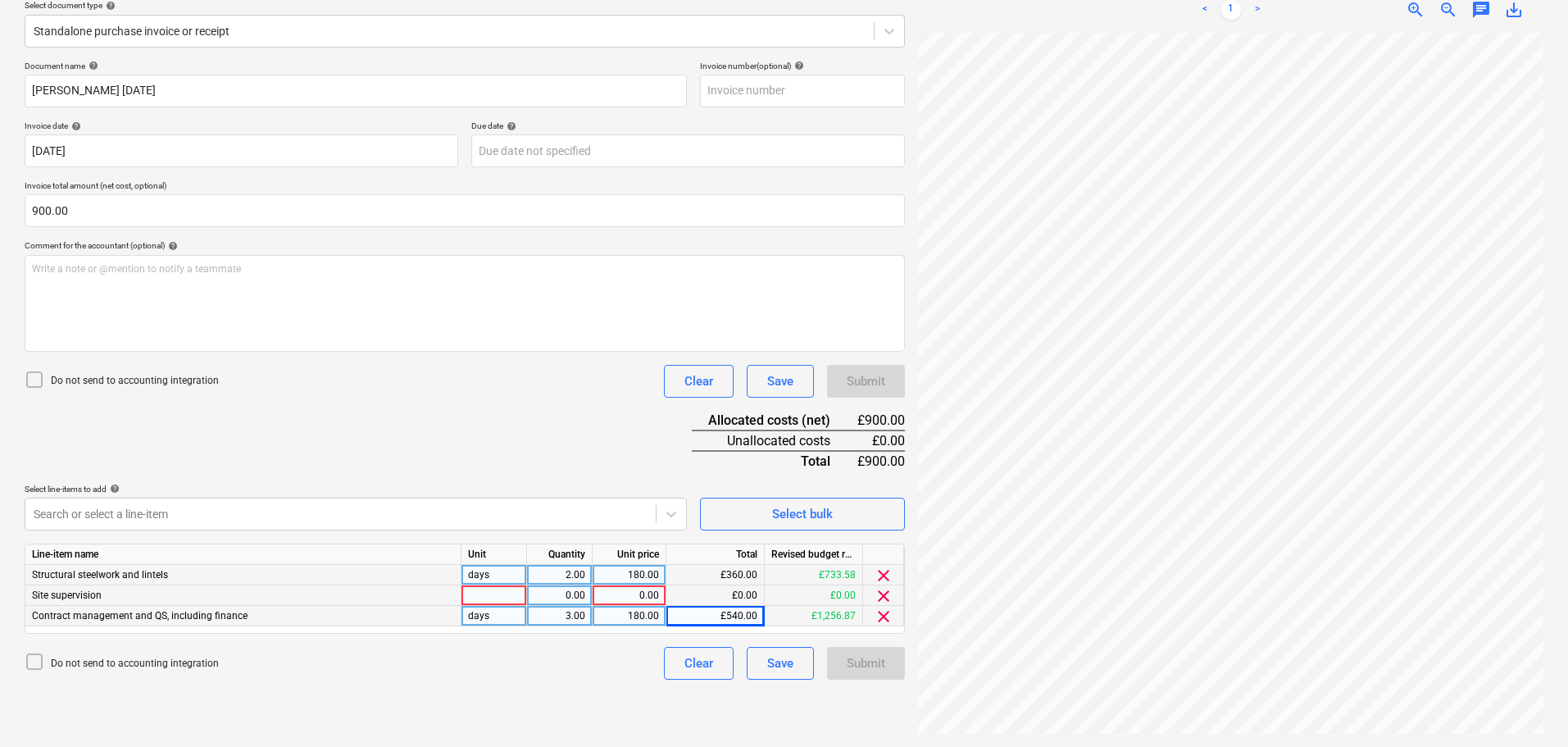
click at [886, 594] on span "clear" at bounding box center [884, 597] width 20 height 20
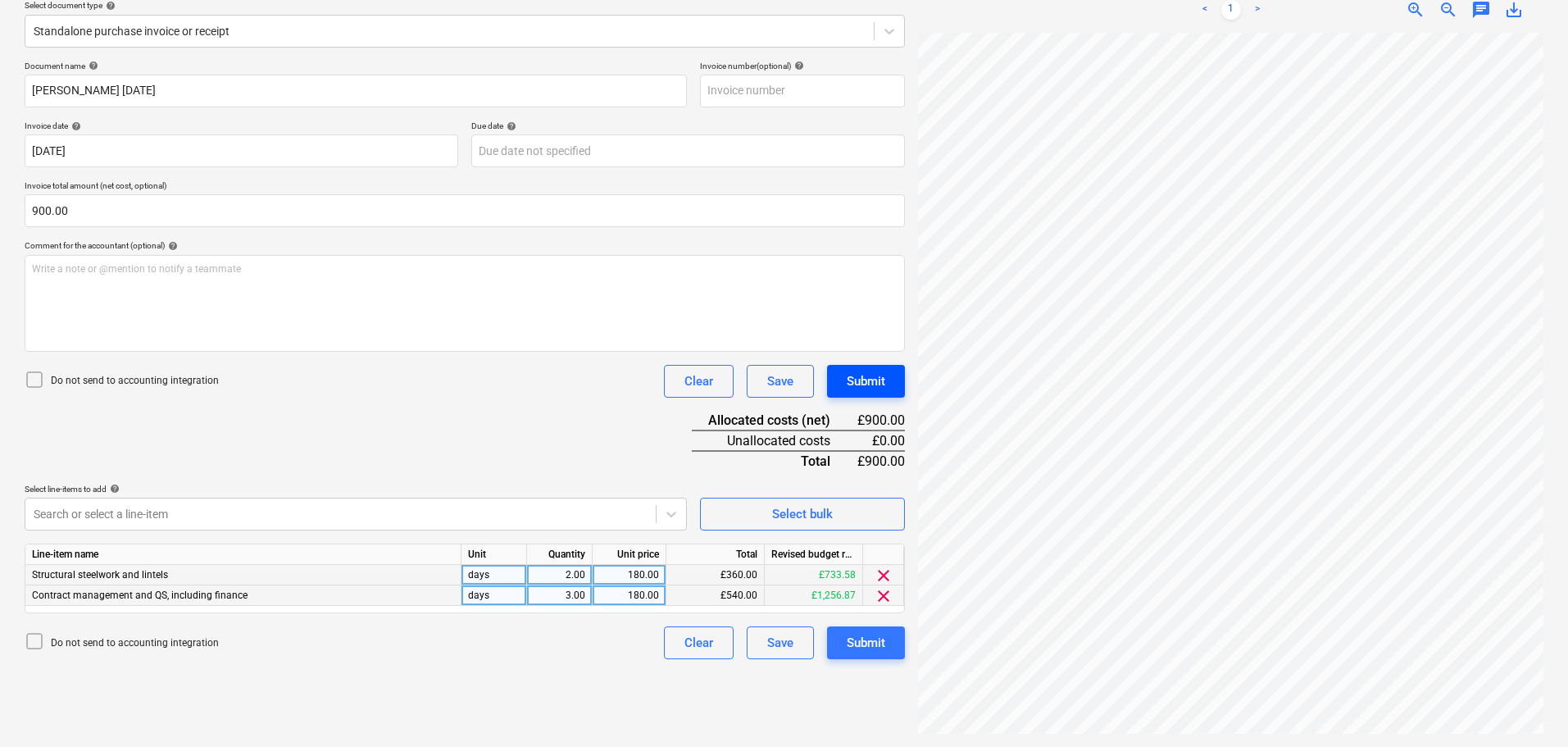
click at [874, 390] on div "Submit" at bounding box center [866, 381] width 39 height 21
